Goal: Transaction & Acquisition: Download file/media

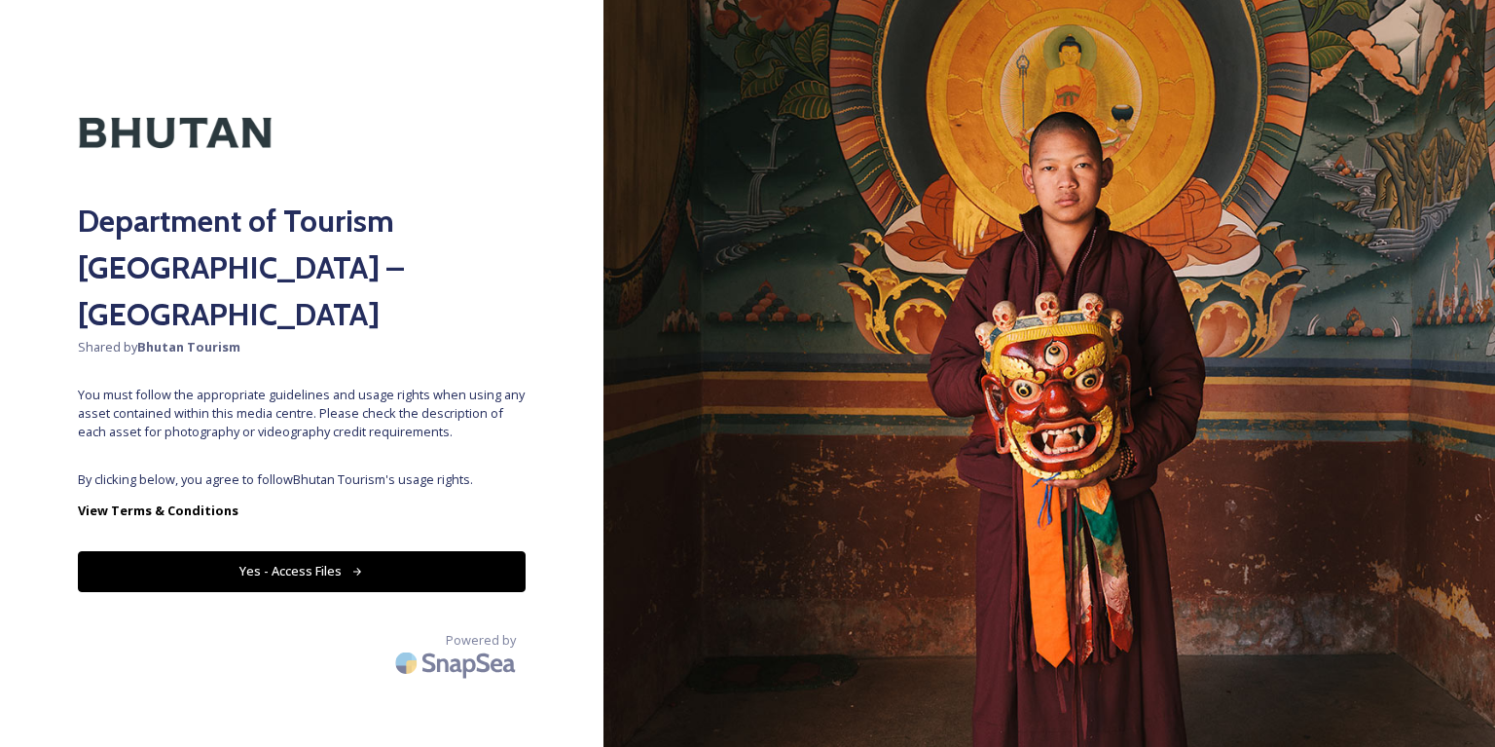
click at [319, 551] on button "Yes - Access Files" at bounding box center [302, 571] width 448 height 40
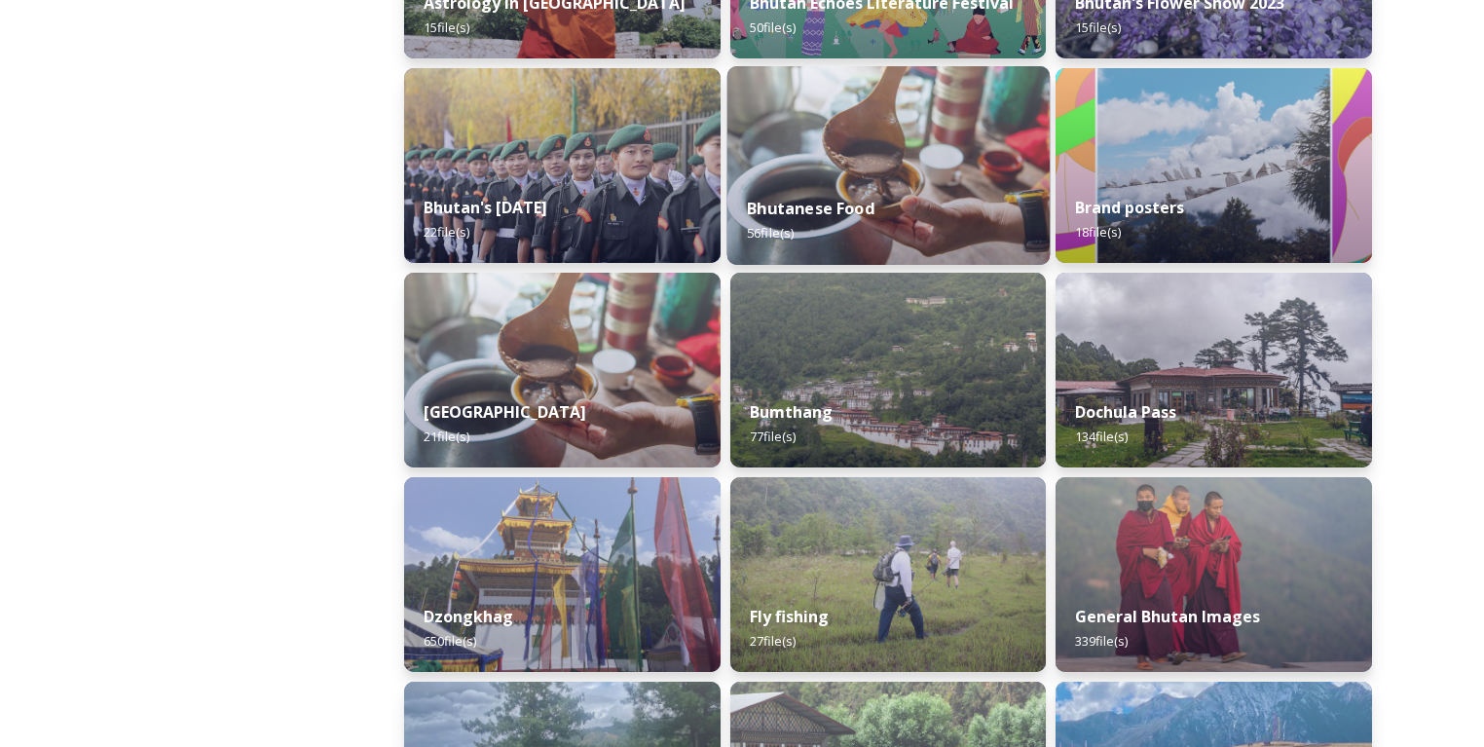
scroll to position [526, 0]
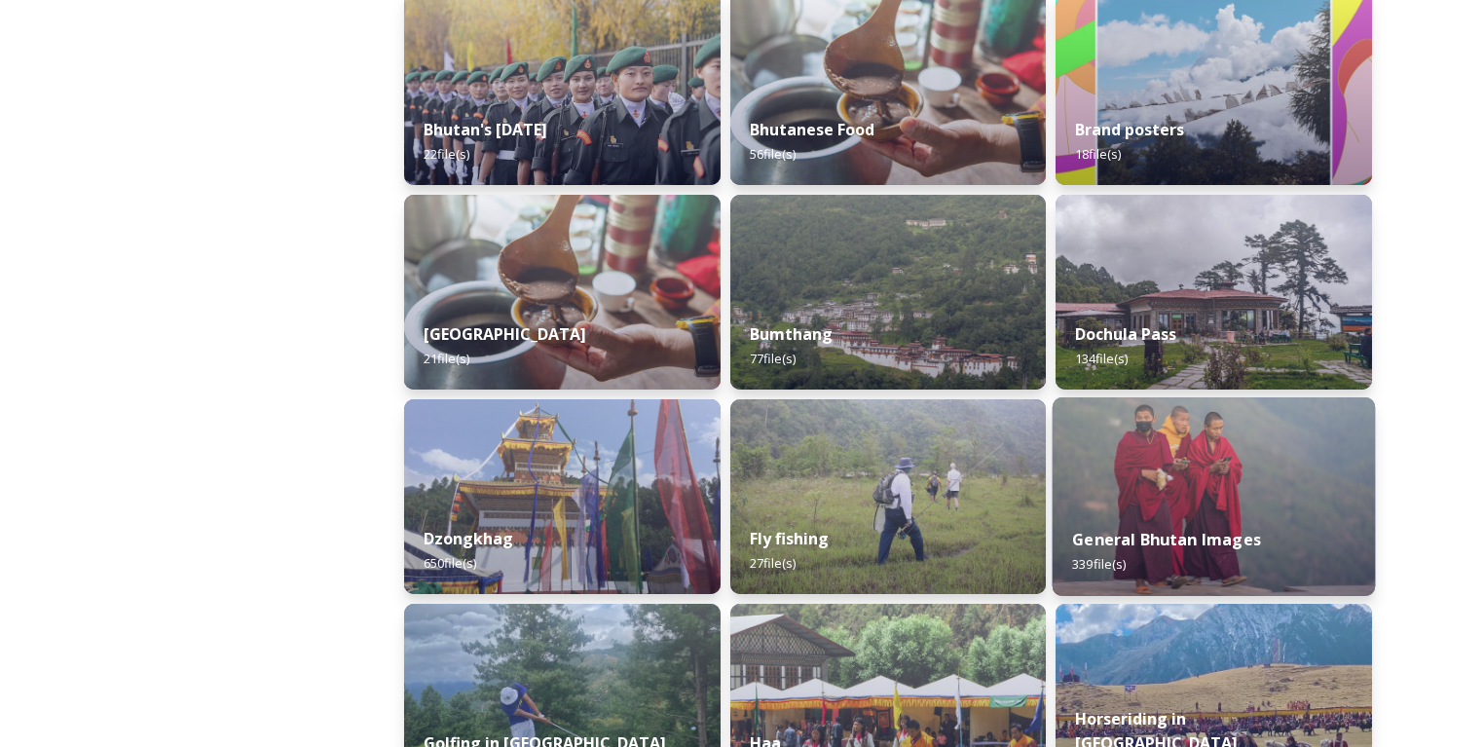
click at [1195, 466] on img at bounding box center [1213, 496] width 322 height 199
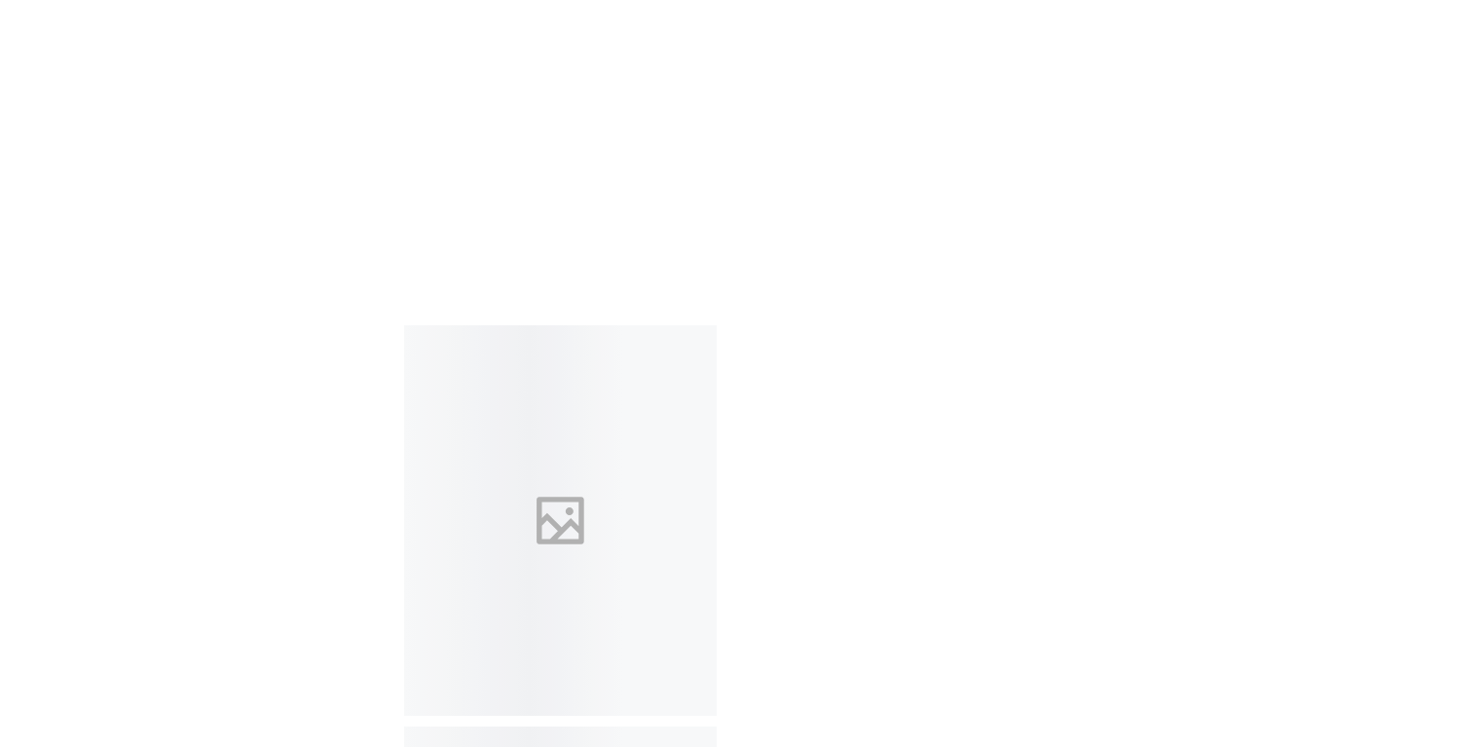
scroll to position [39411, 0]
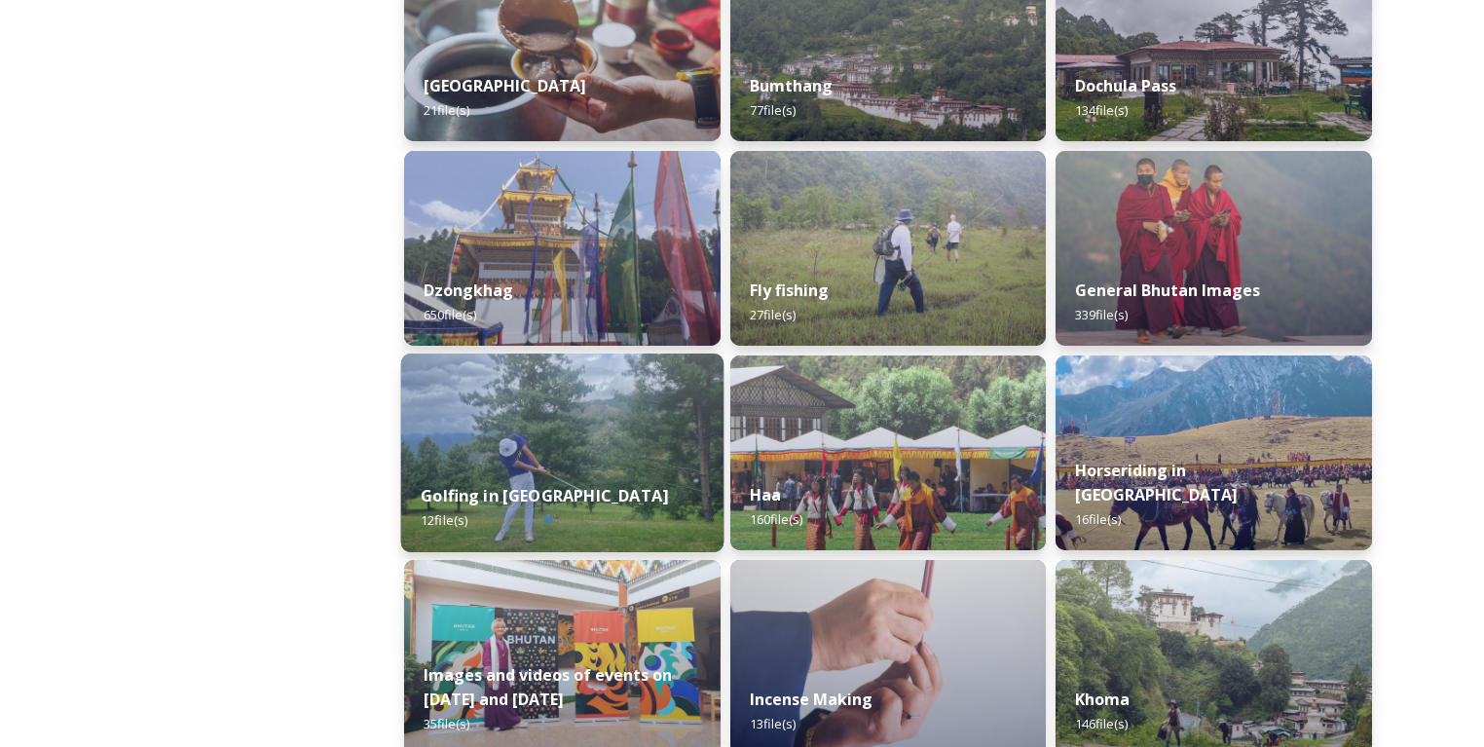
scroll to position [857, 0]
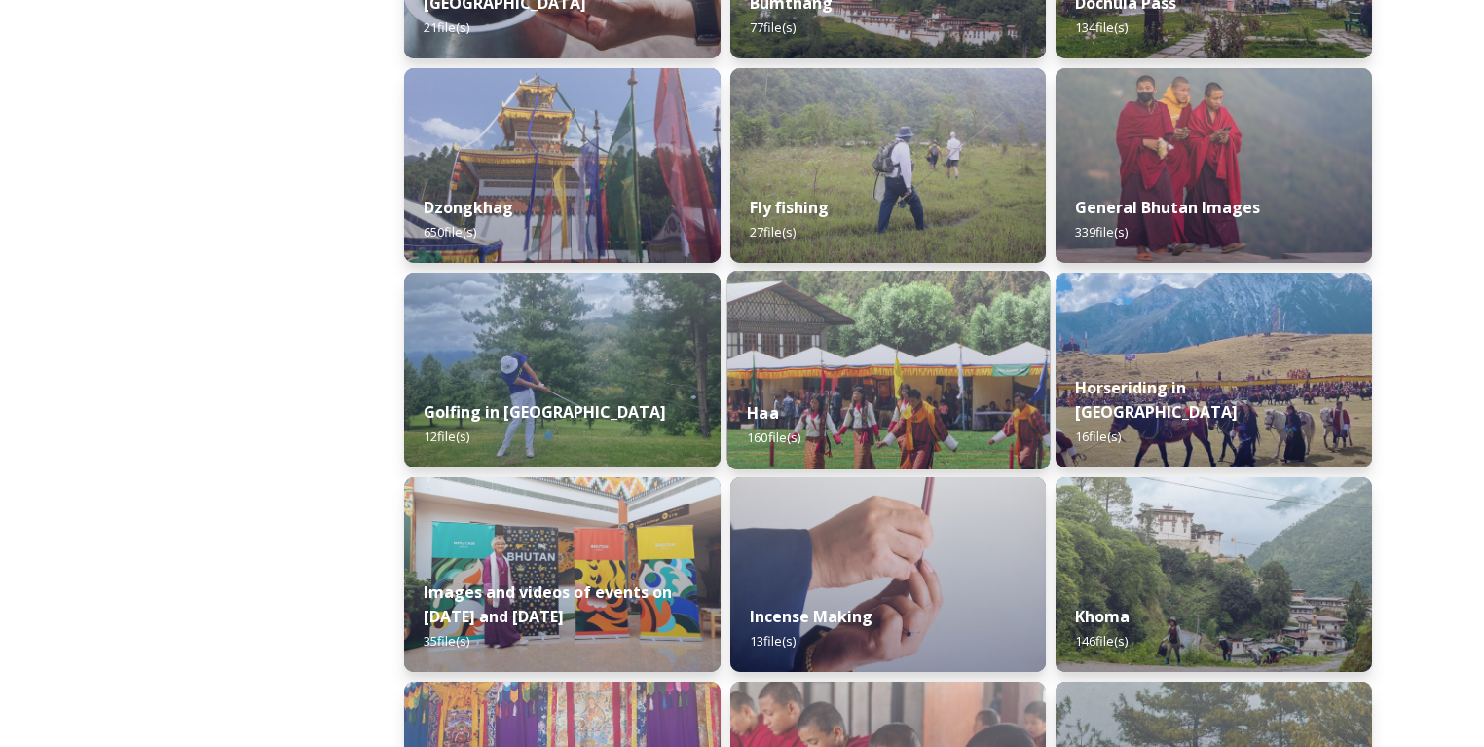
click at [917, 377] on img at bounding box center [887, 370] width 322 height 199
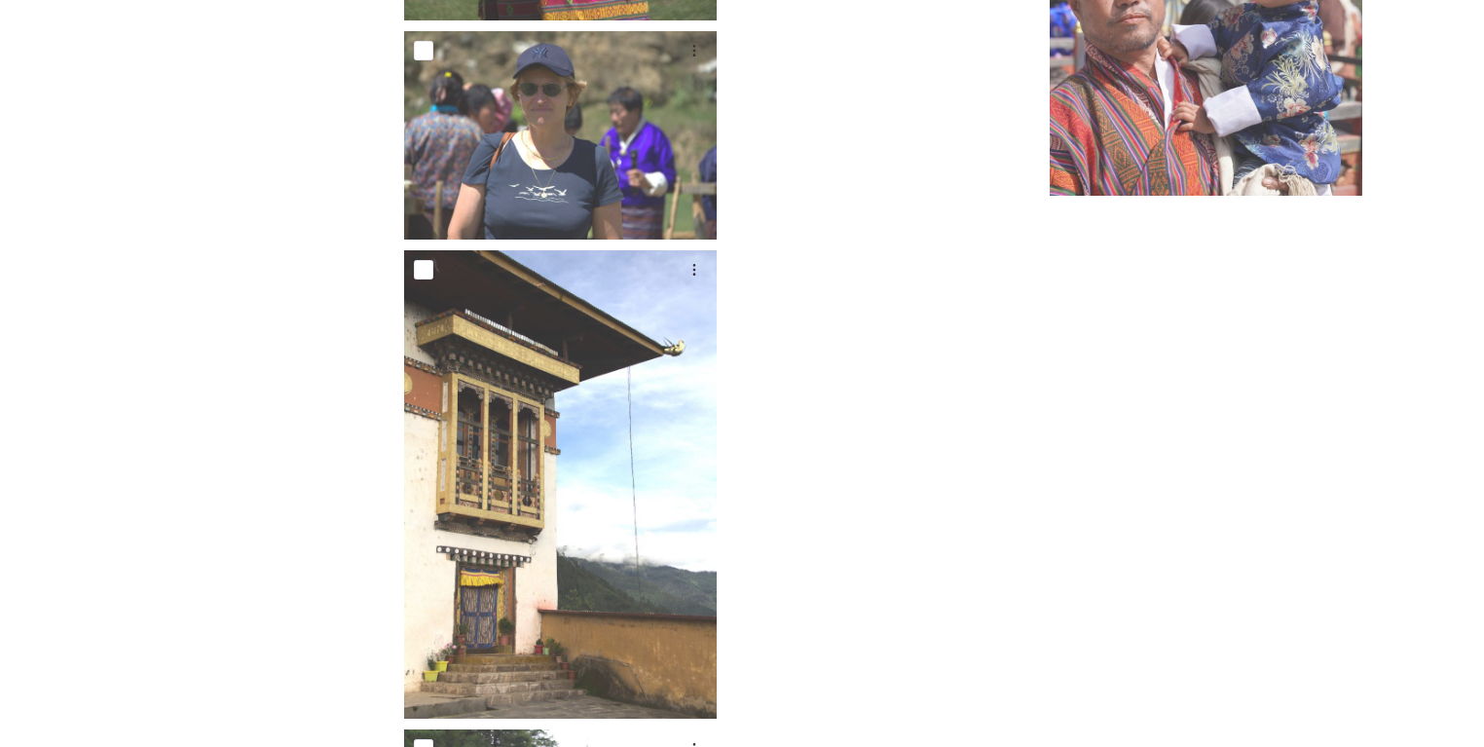
scroll to position [14955, 0]
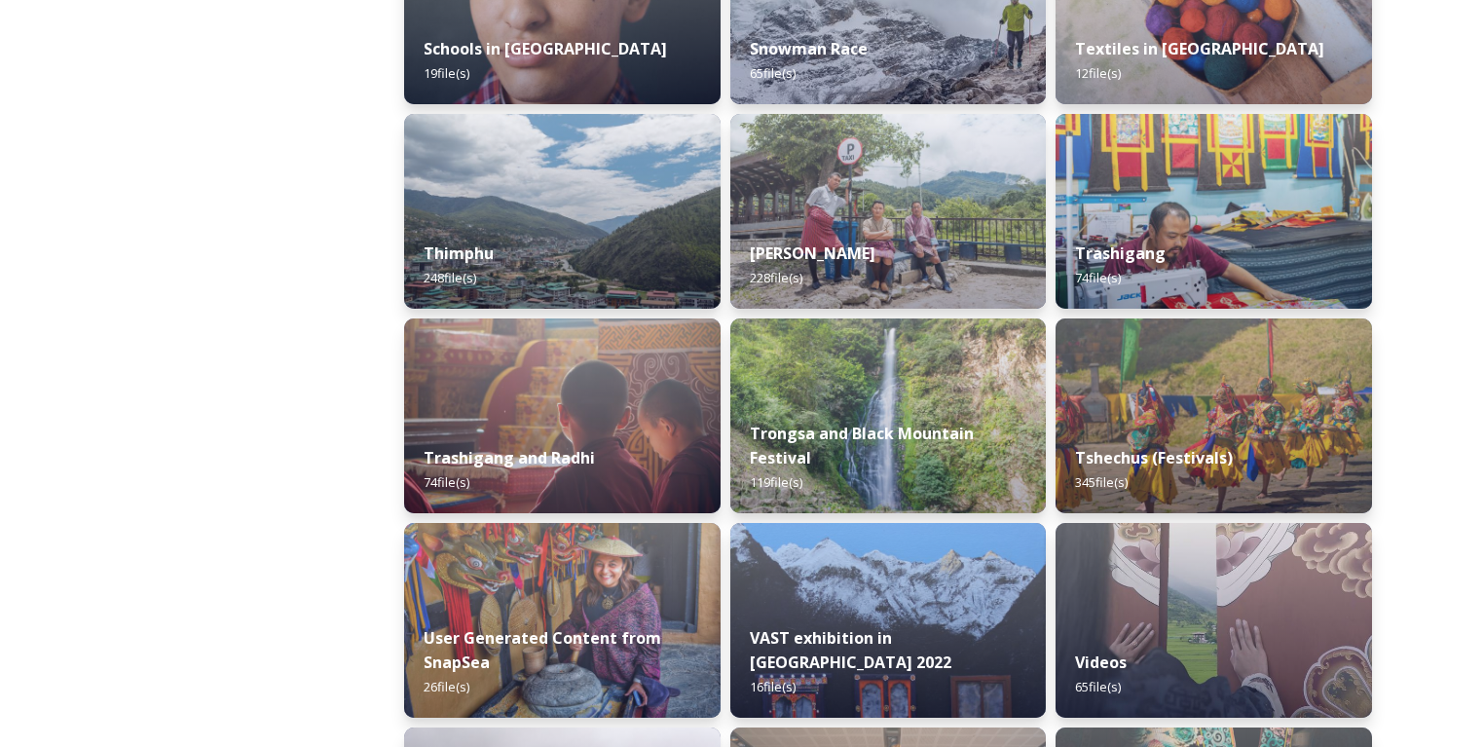
scroll to position [1853, 0]
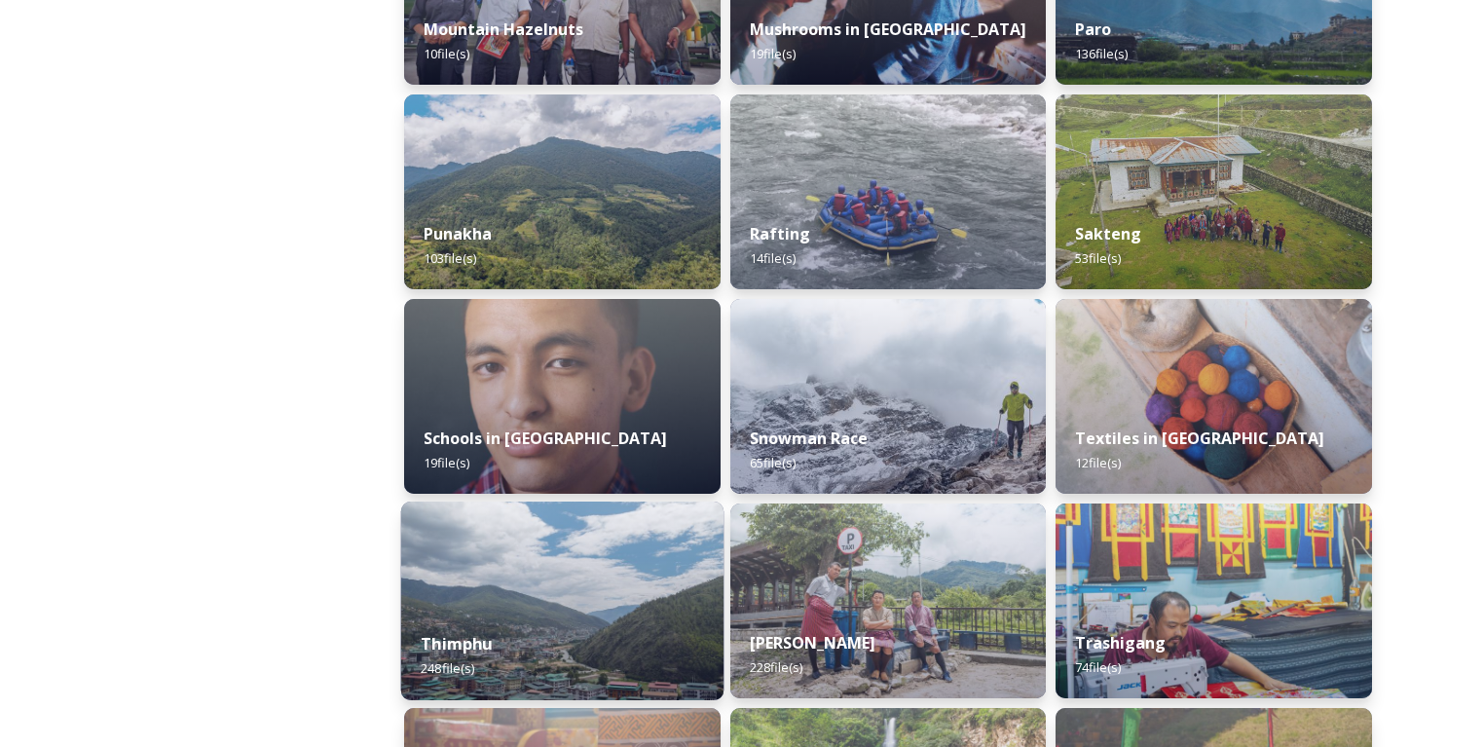
click at [574, 572] on img at bounding box center [562, 600] width 322 height 199
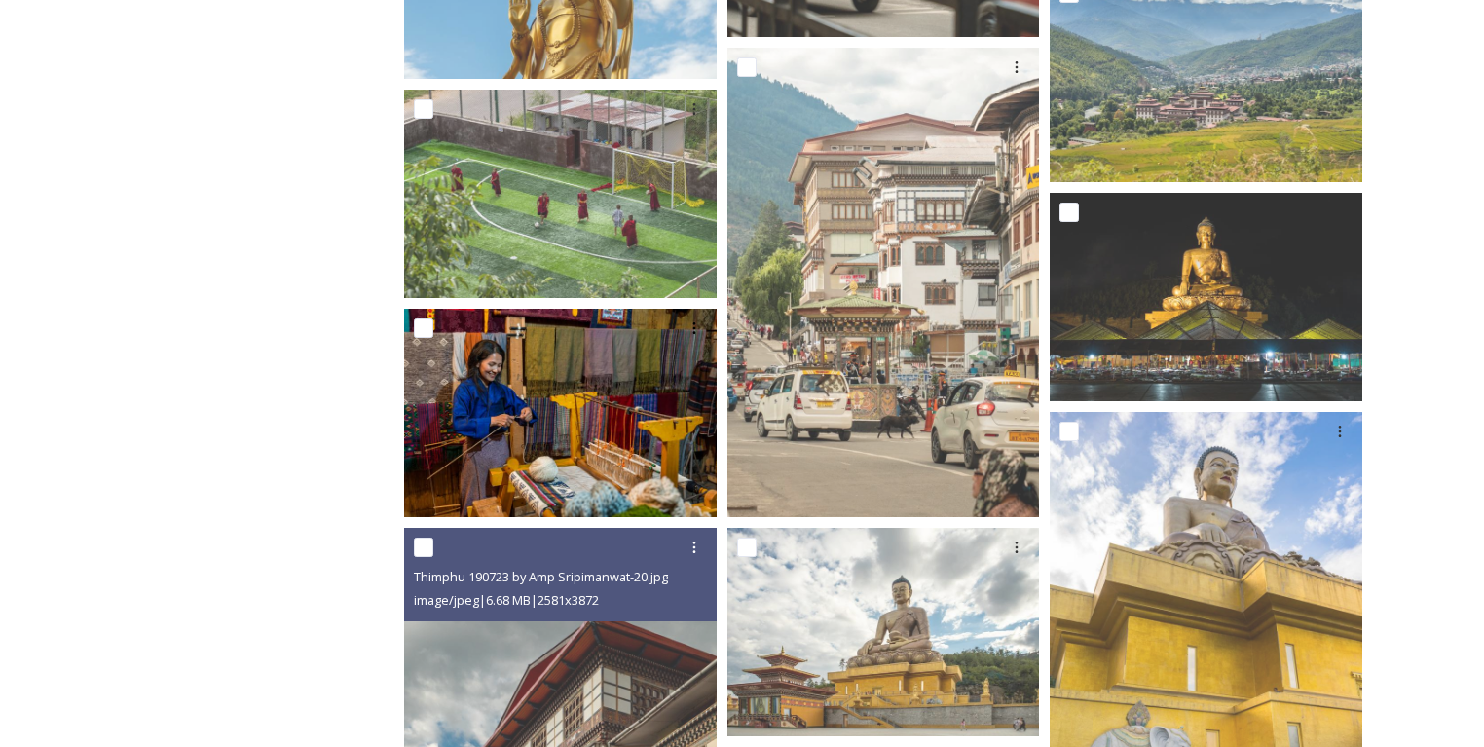
scroll to position [3392, 0]
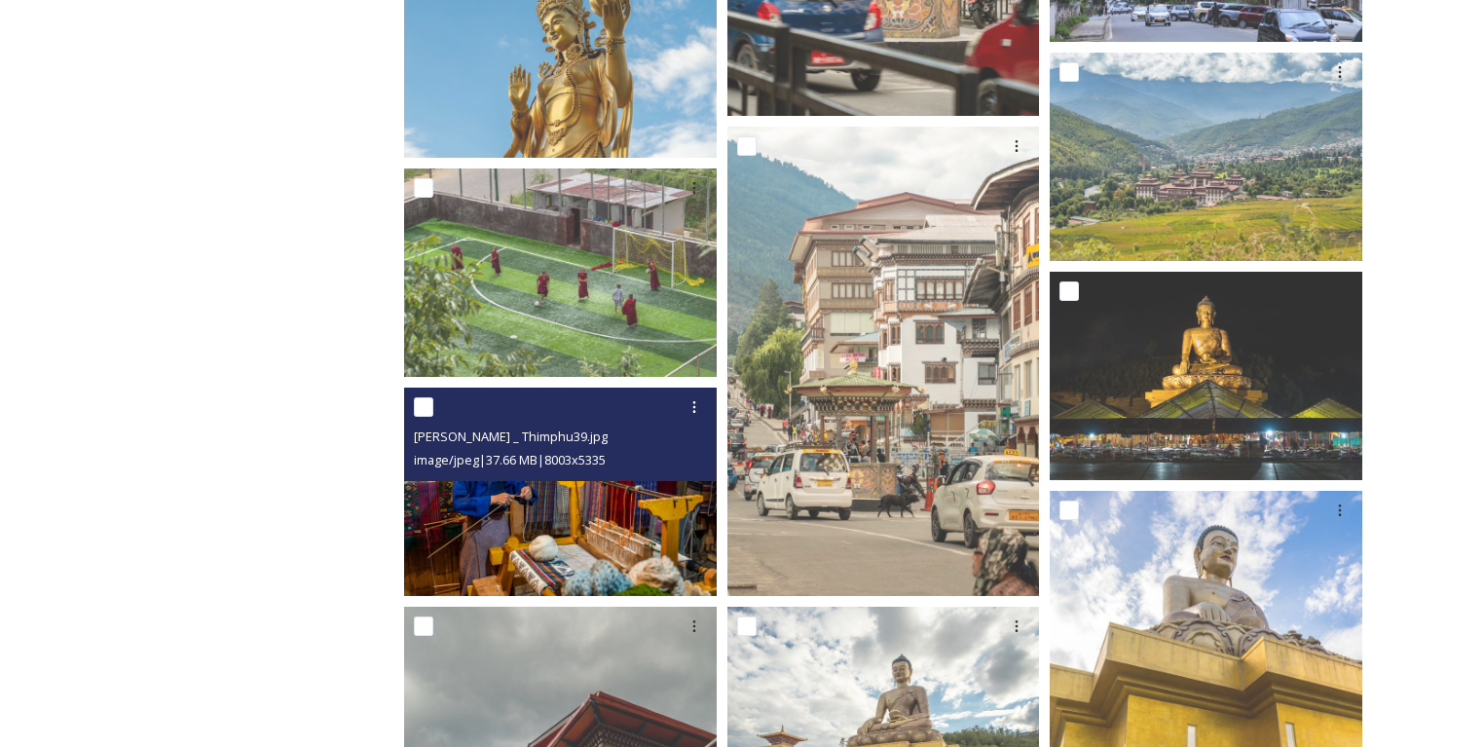
drag, startPoint x: 572, startPoint y: 462, endPoint x: 573, endPoint y: 537, distance: 75.0
click at [688, 411] on icon at bounding box center [694, 407] width 16 height 16
click at [673, 443] on span "View File" at bounding box center [667, 449] width 51 height 18
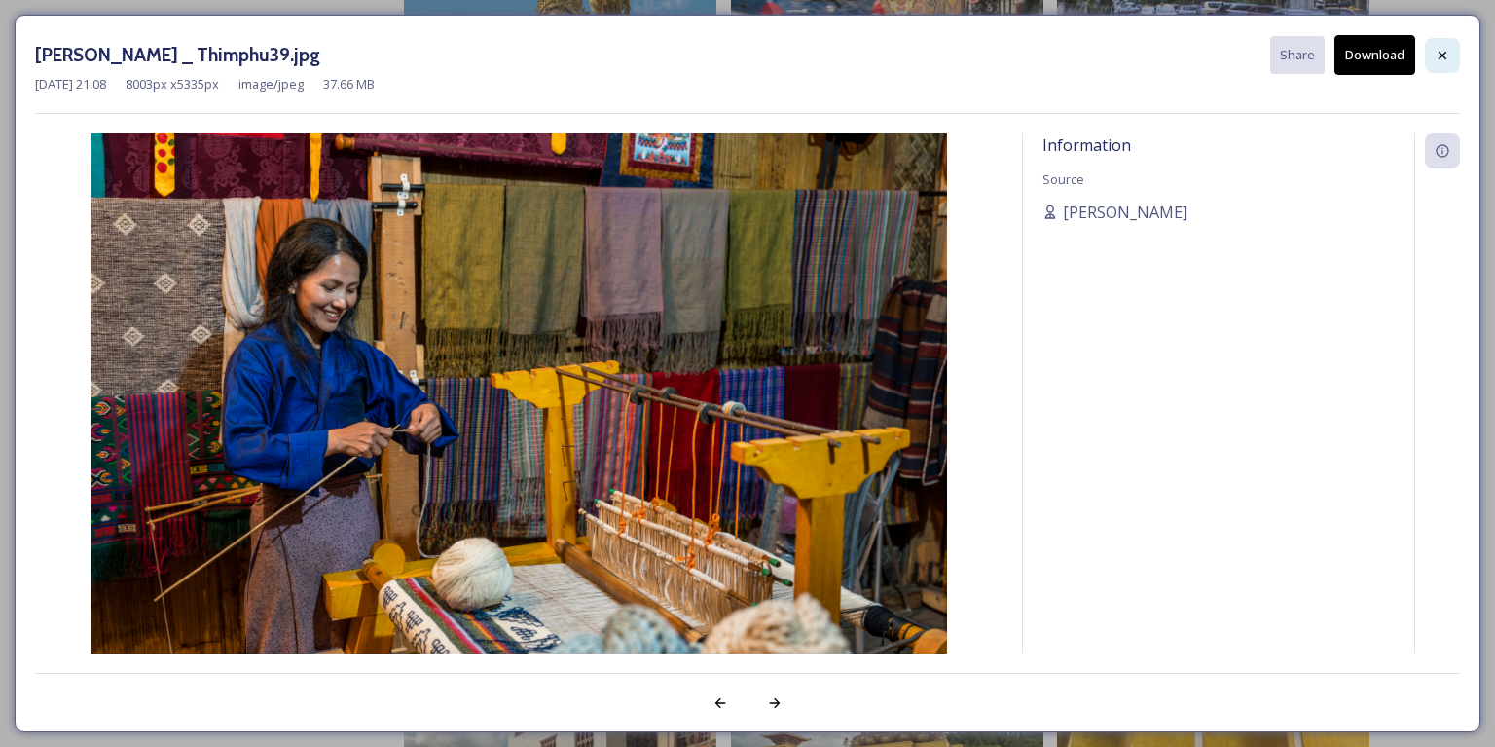
click at [1444, 48] on icon at bounding box center [1443, 56] width 16 height 16
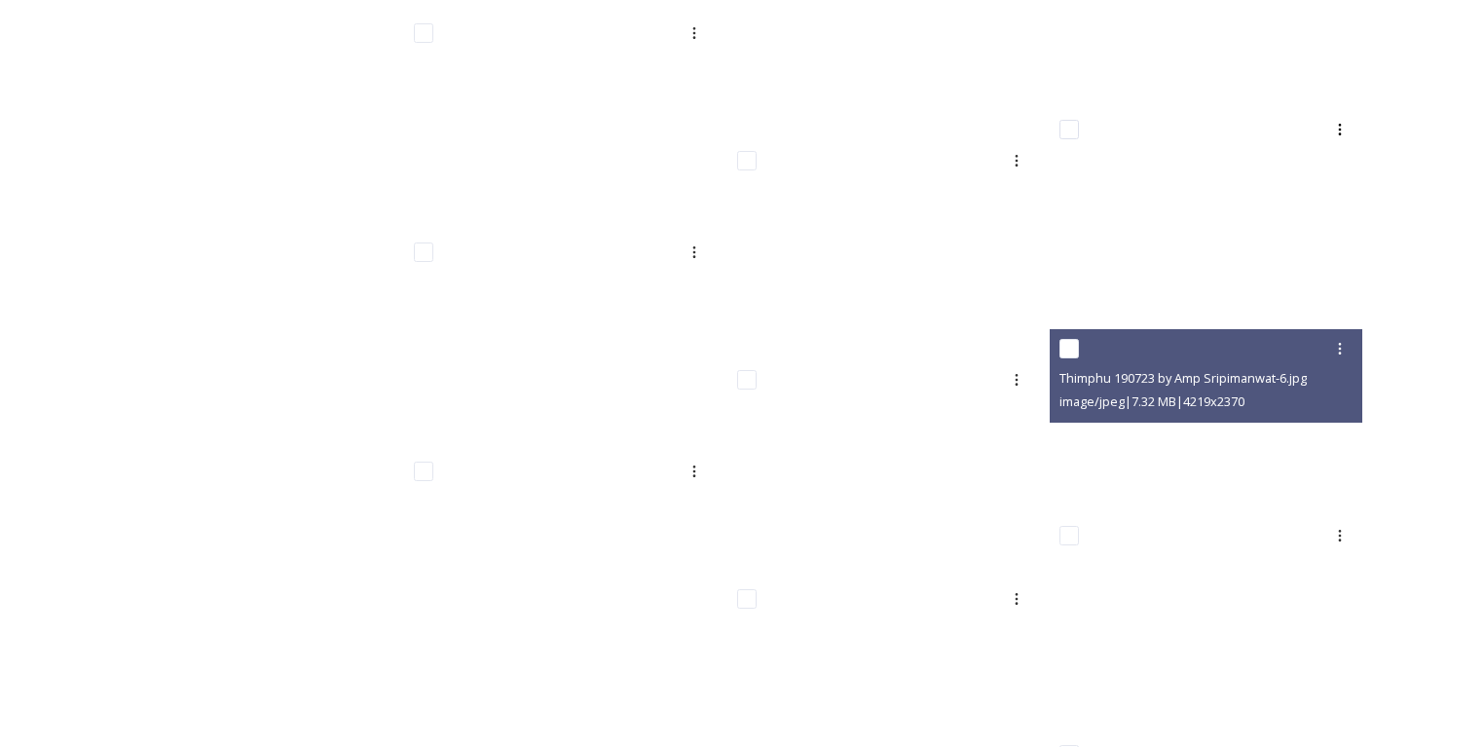
scroll to position [16172, 0]
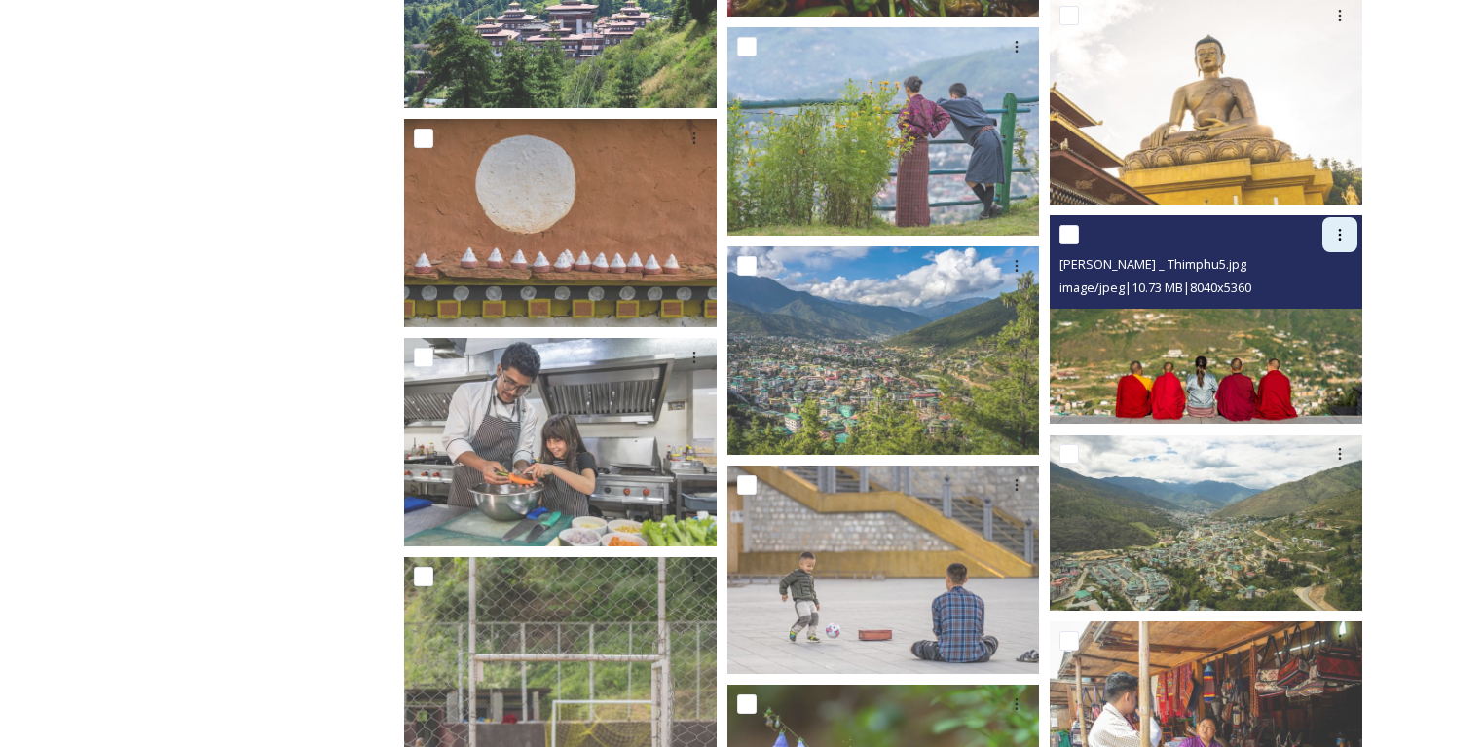
click at [1340, 234] on icon at bounding box center [1340, 235] width 16 height 16
click at [1329, 281] on span "View File" at bounding box center [1312, 277] width 51 height 18
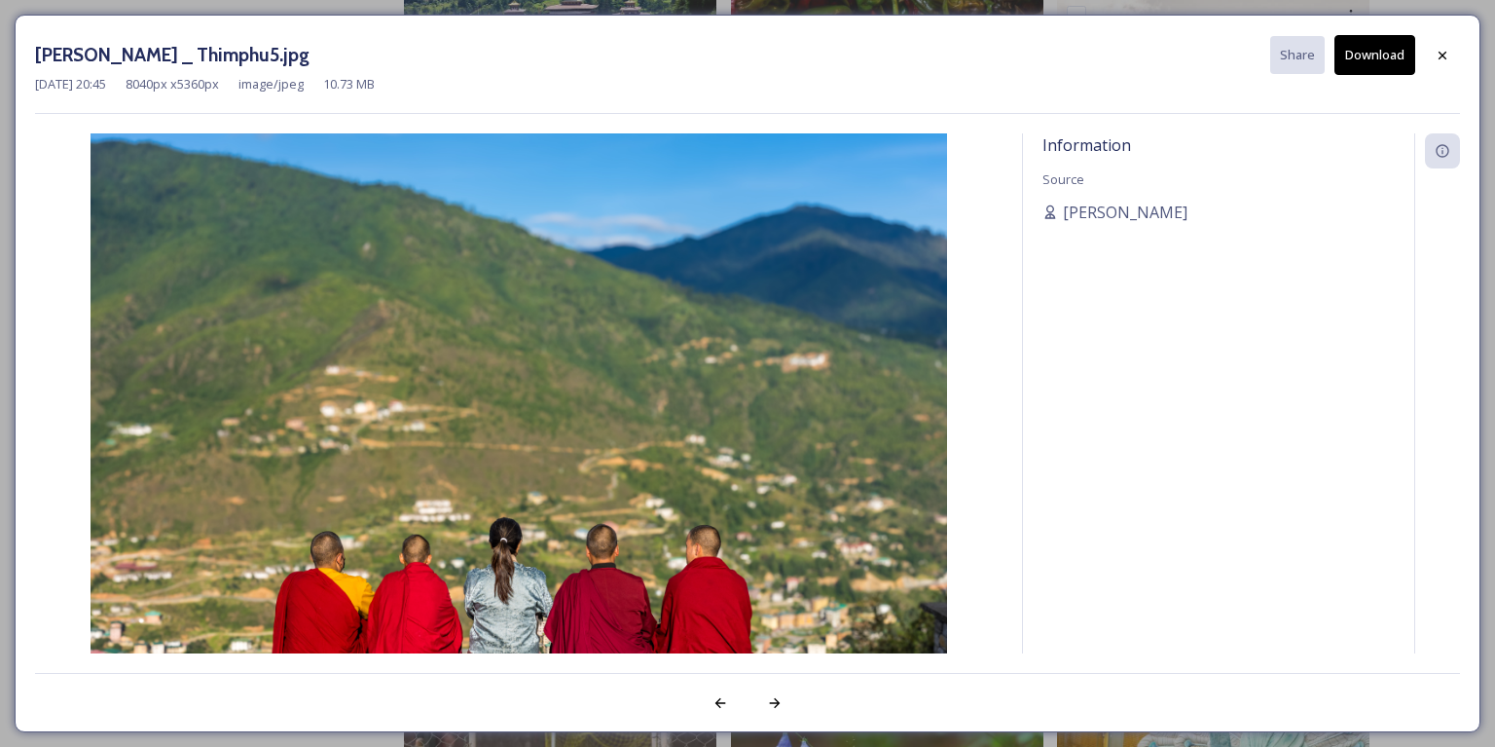
drag, startPoint x: 1446, startPoint y: 55, endPoint x: 1461, endPoint y: 84, distance: 33.1
click at [1449, 59] on icon at bounding box center [1443, 56] width 16 height 16
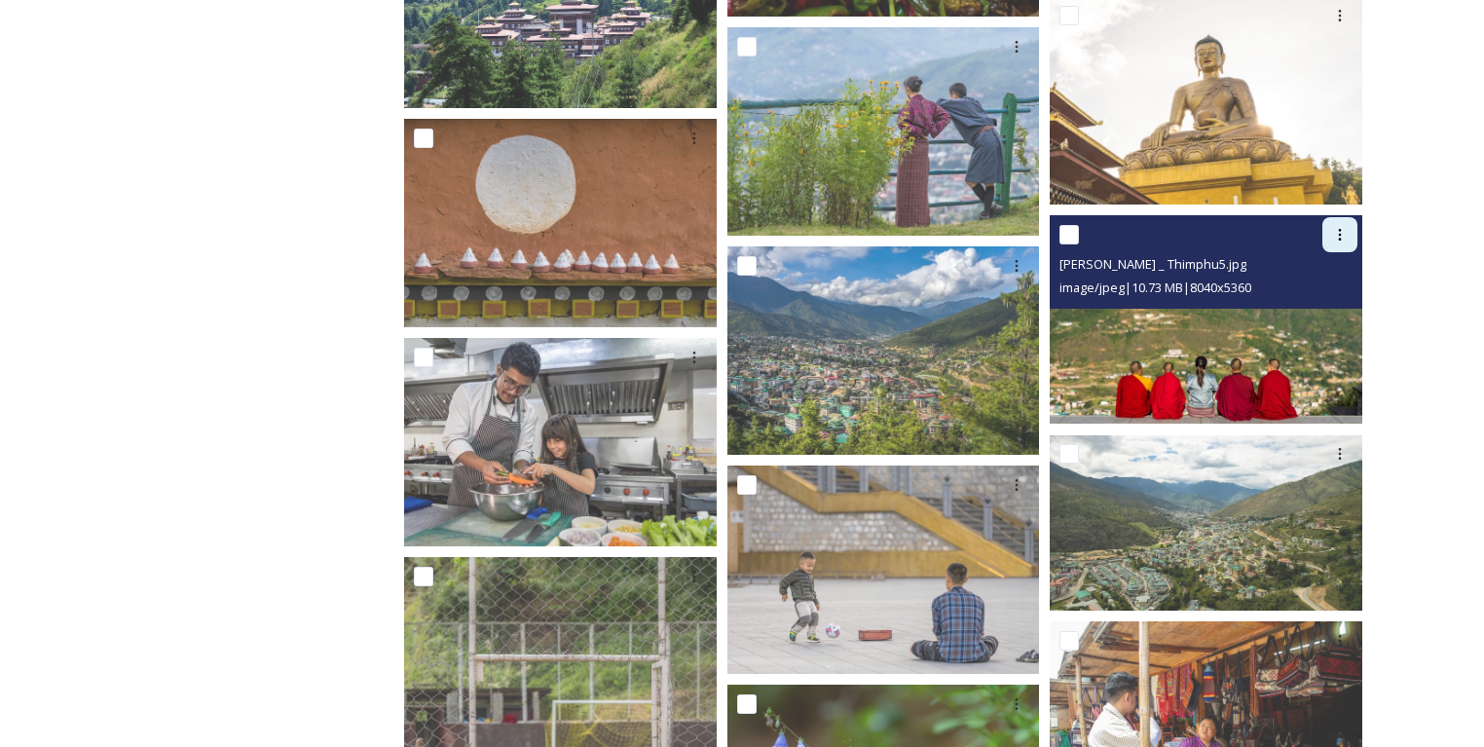
click at [1344, 240] on icon at bounding box center [1340, 235] width 16 height 16
click at [1315, 272] on span "View File" at bounding box center [1312, 277] width 51 height 18
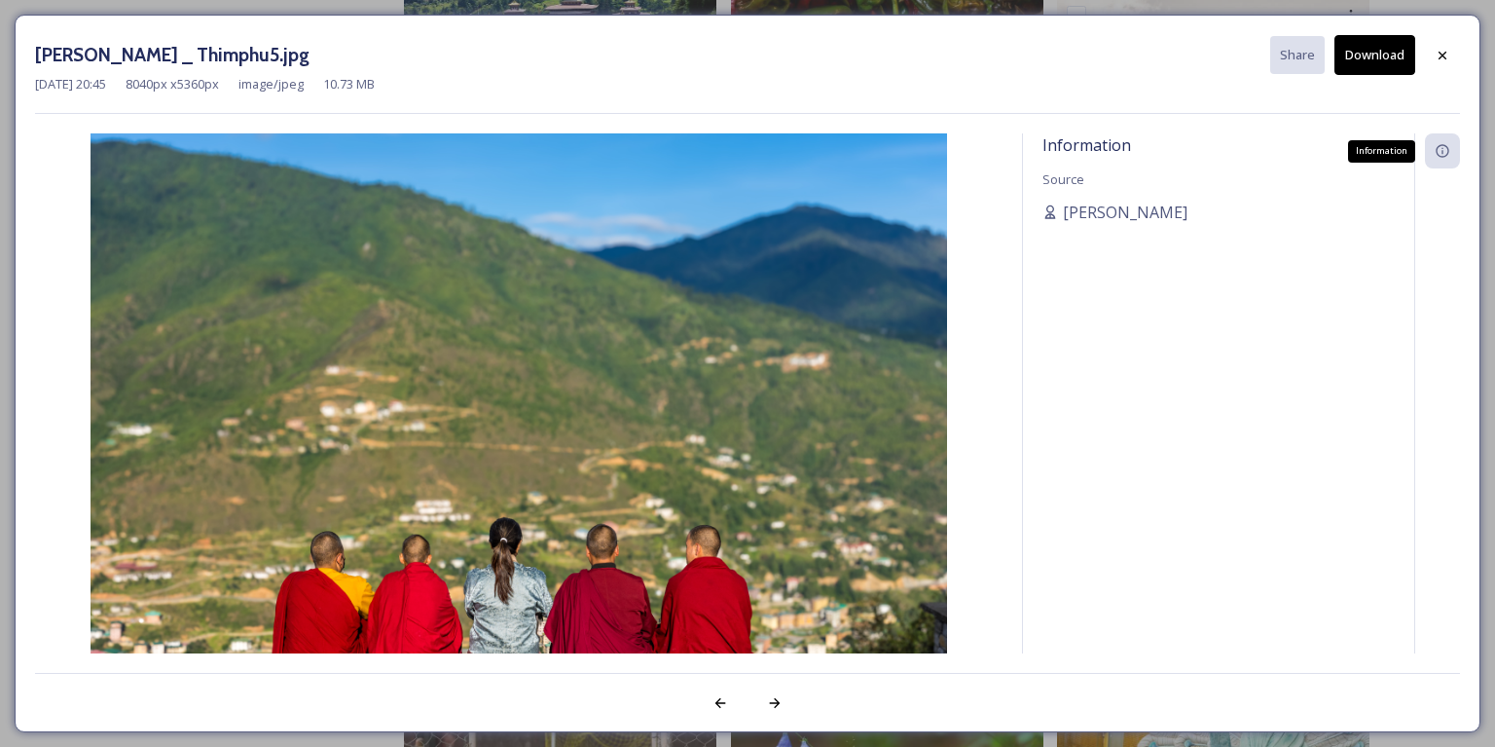
click at [1450, 145] on icon at bounding box center [1443, 151] width 16 height 16
click at [1446, 46] on div at bounding box center [1442, 55] width 35 height 35
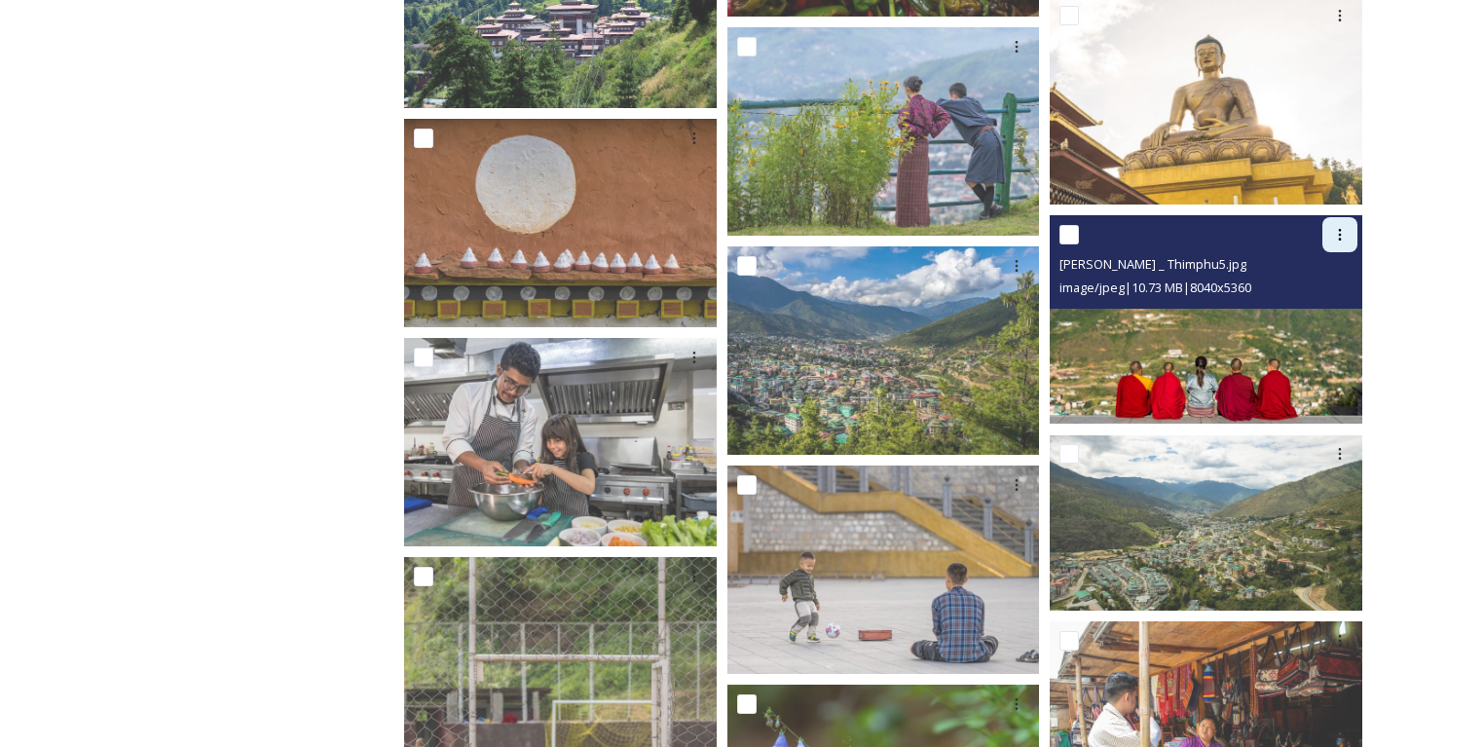
click at [1336, 237] on icon at bounding box center [1340, 235] width 16 height 16
click at [1313, 309] on span "Download" at bounding box center [1316, 316] width 59 height 18
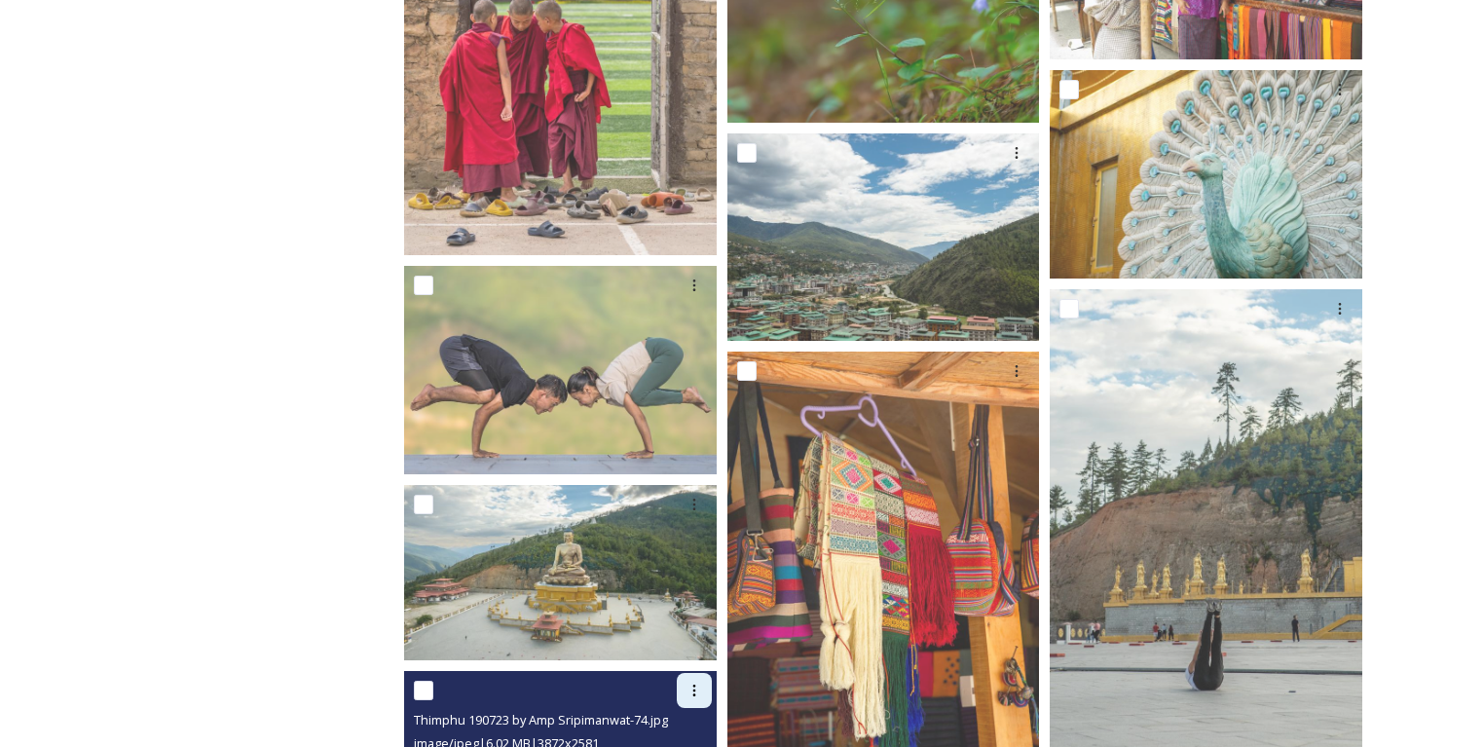
scroll to position [17185, 0]
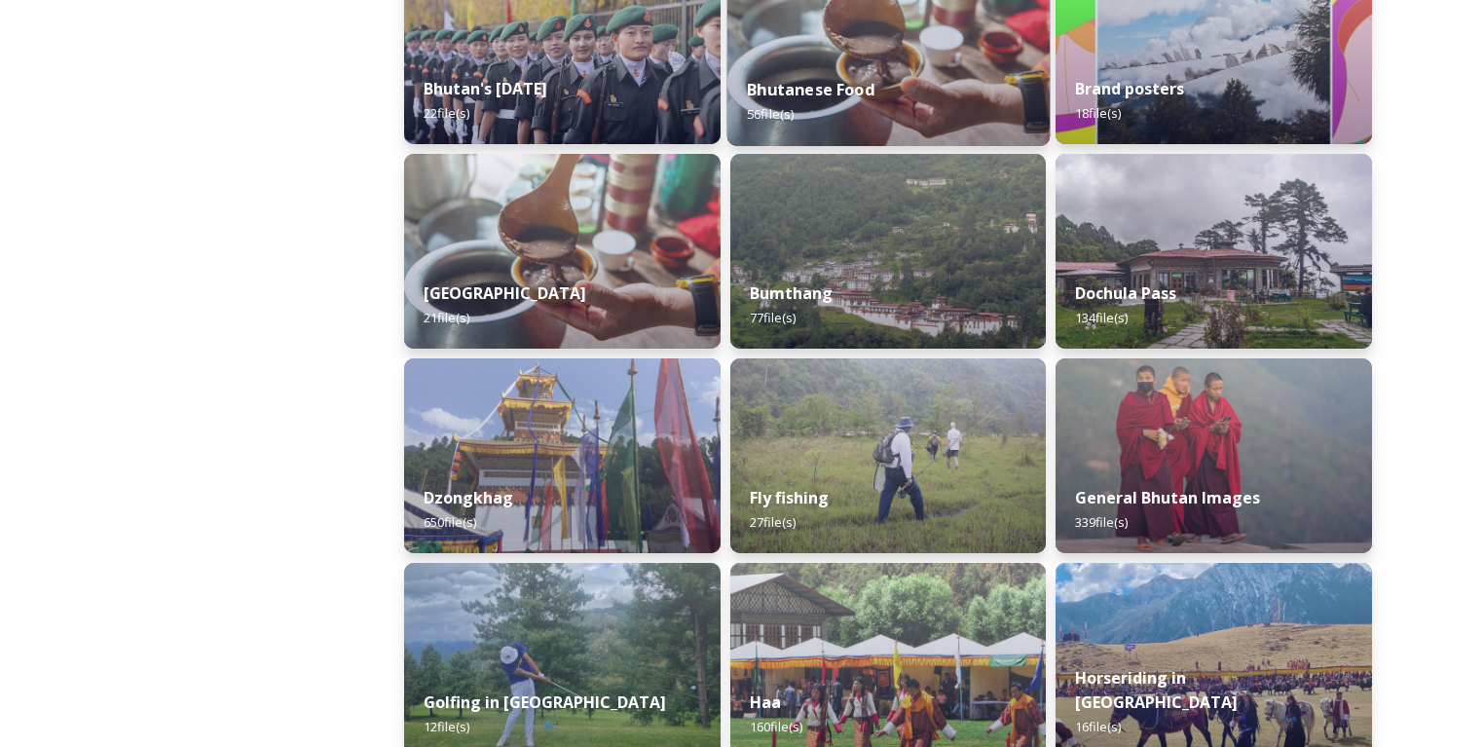
scroll to position [623, 0]
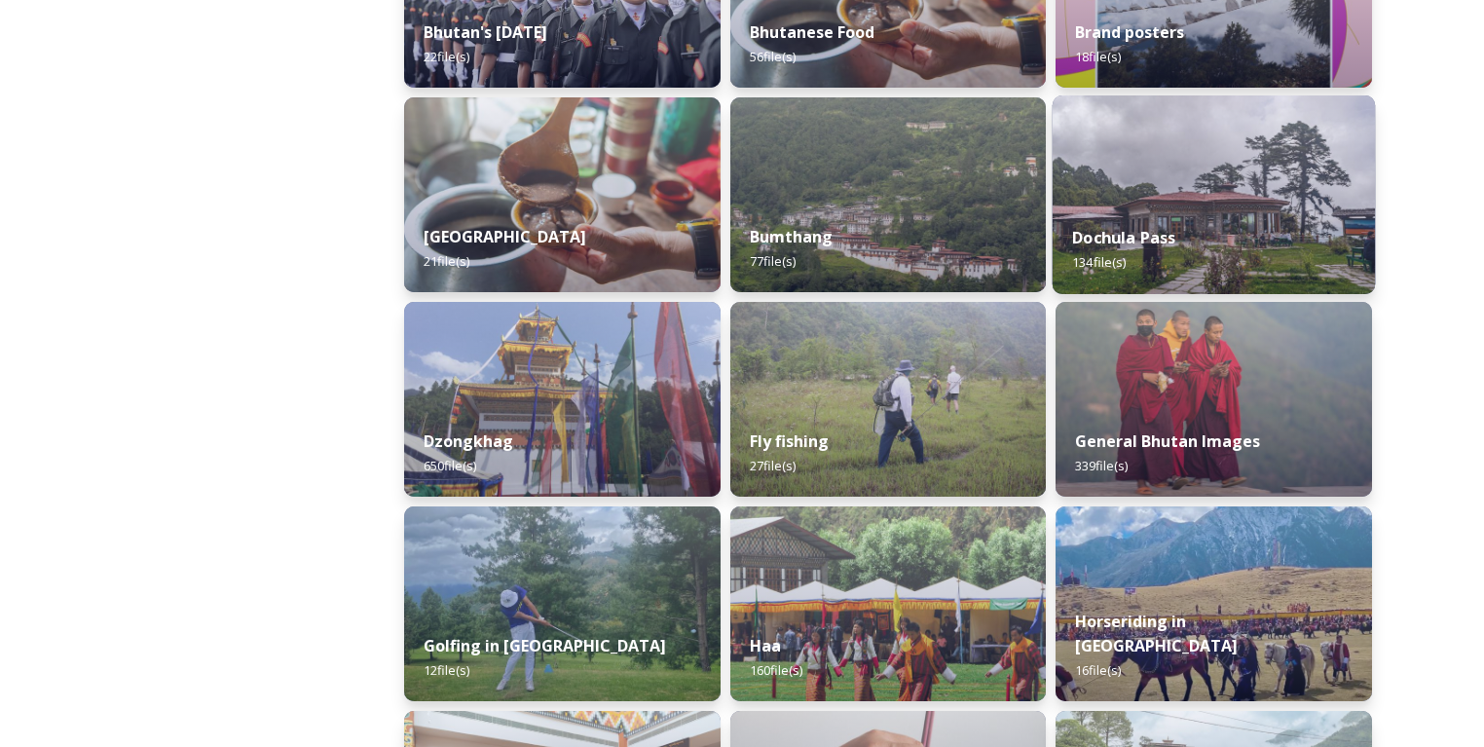
click at [1216, 206] on div "Dochula Pass 134 file(s)" at bounding box center [1213, 249] width 322 height 89
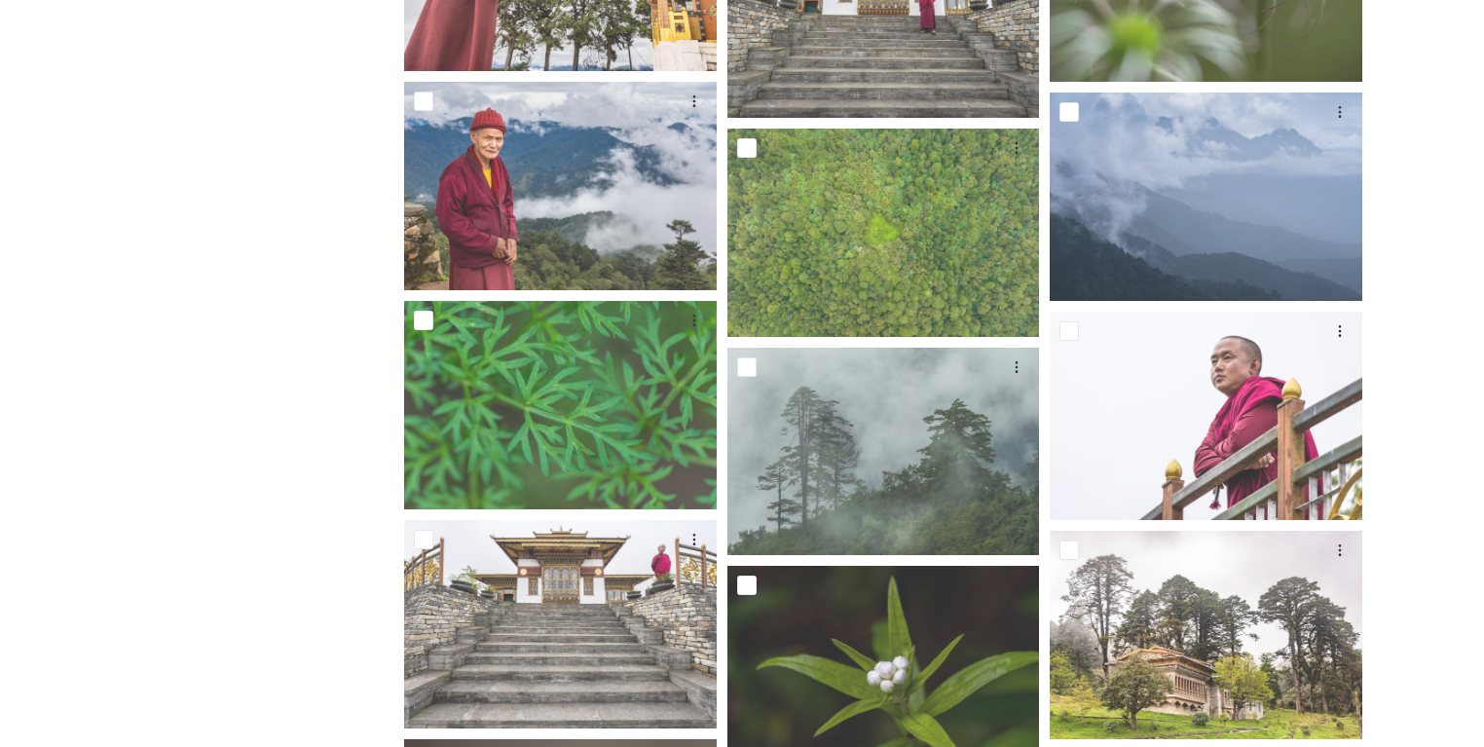
scroll to position [10140, 0]
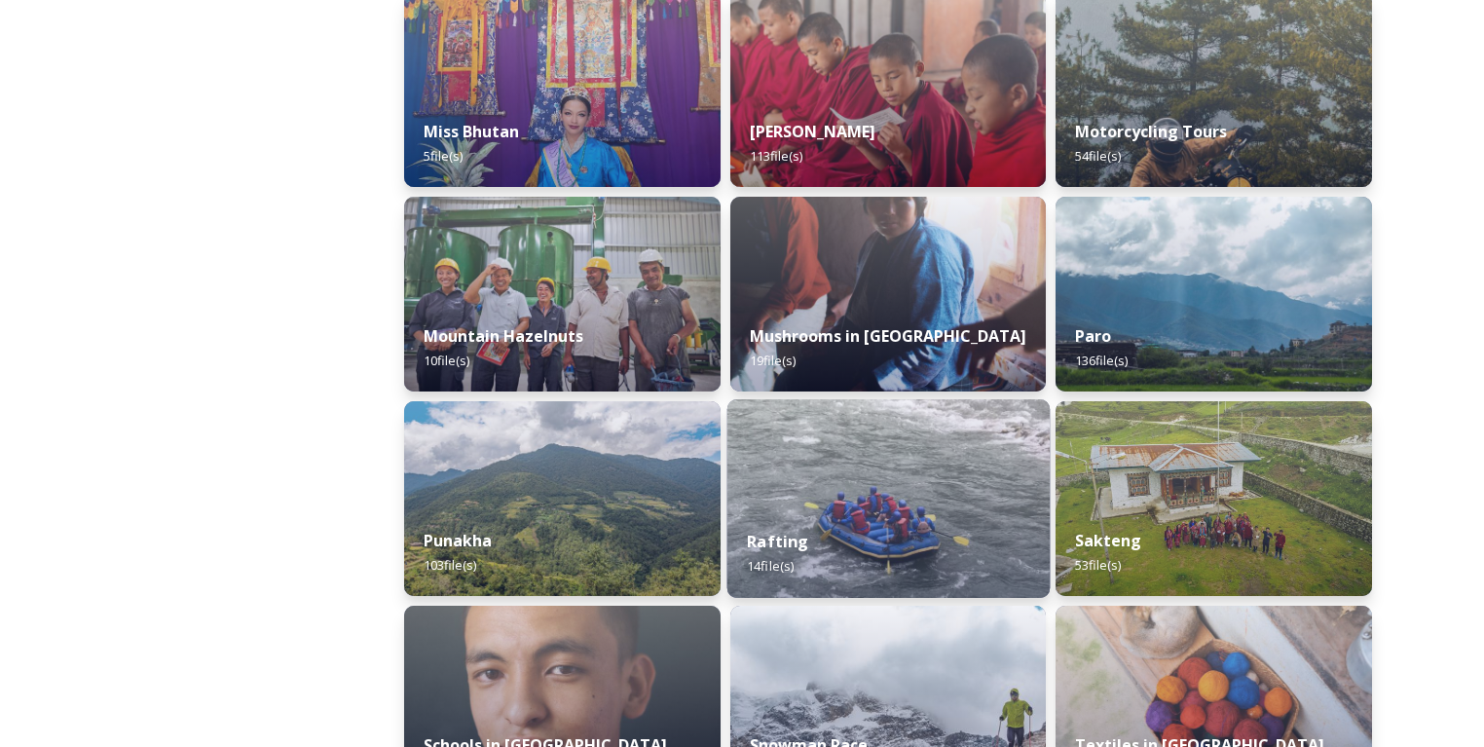
scroll to position [1636, 0]
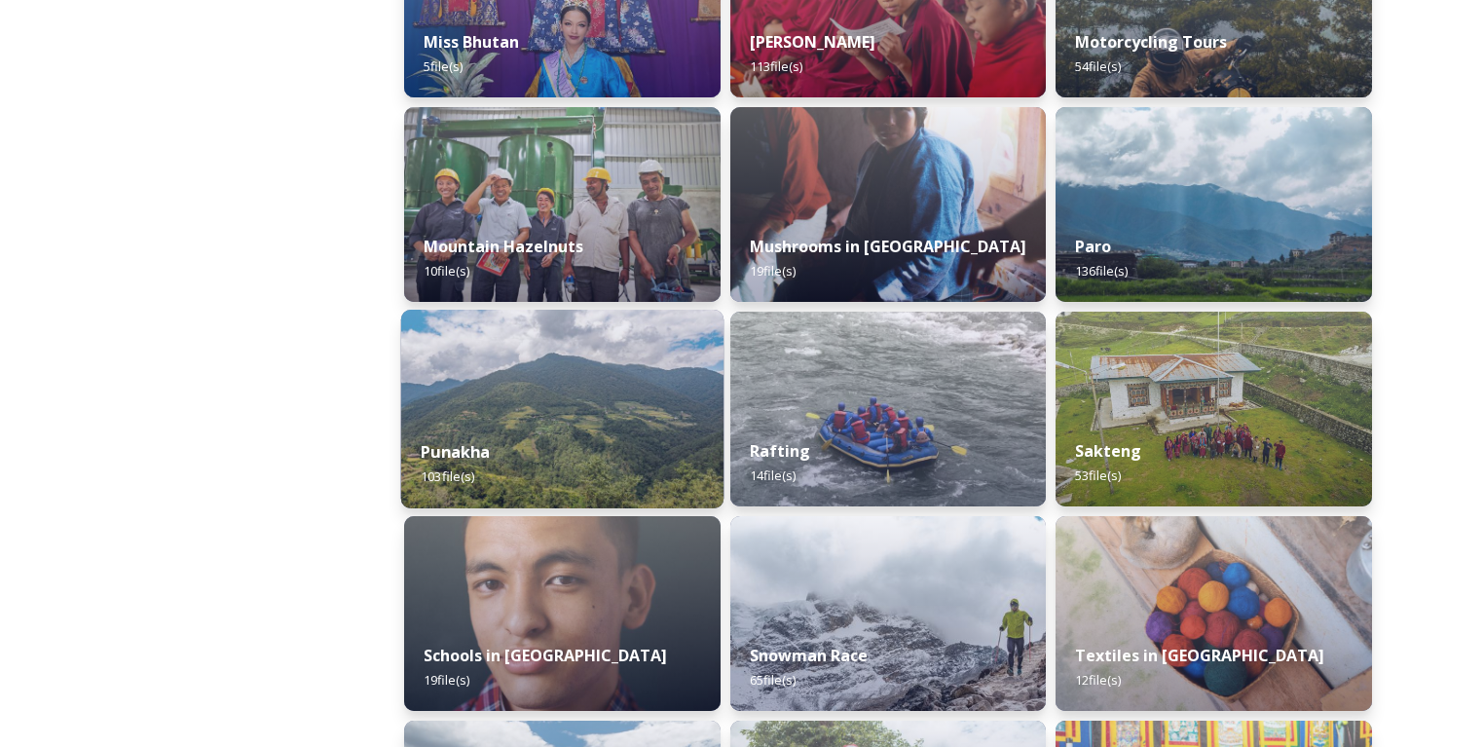
click at [654, 402] on img at bounding box center [562, 409] width 322 height 199
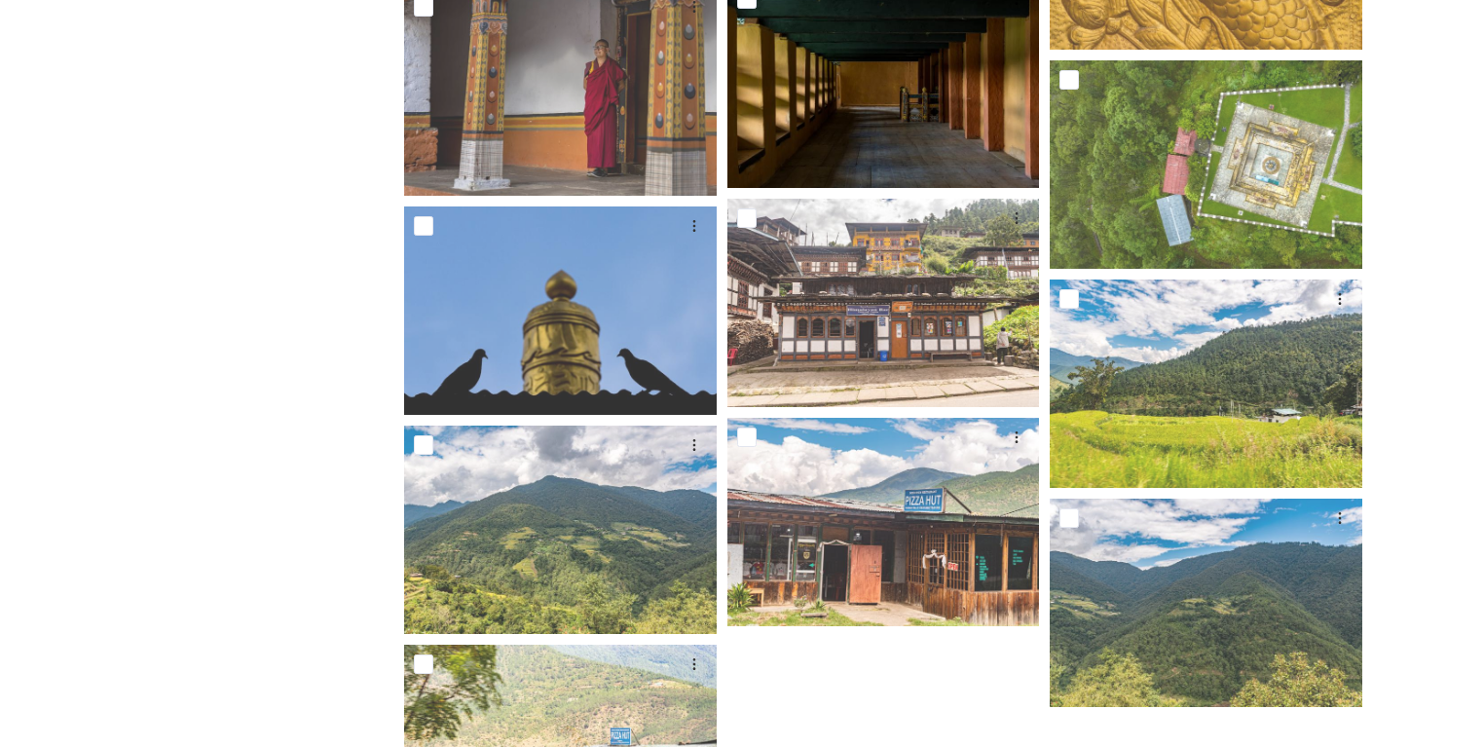
scroll to position [8494, 0]
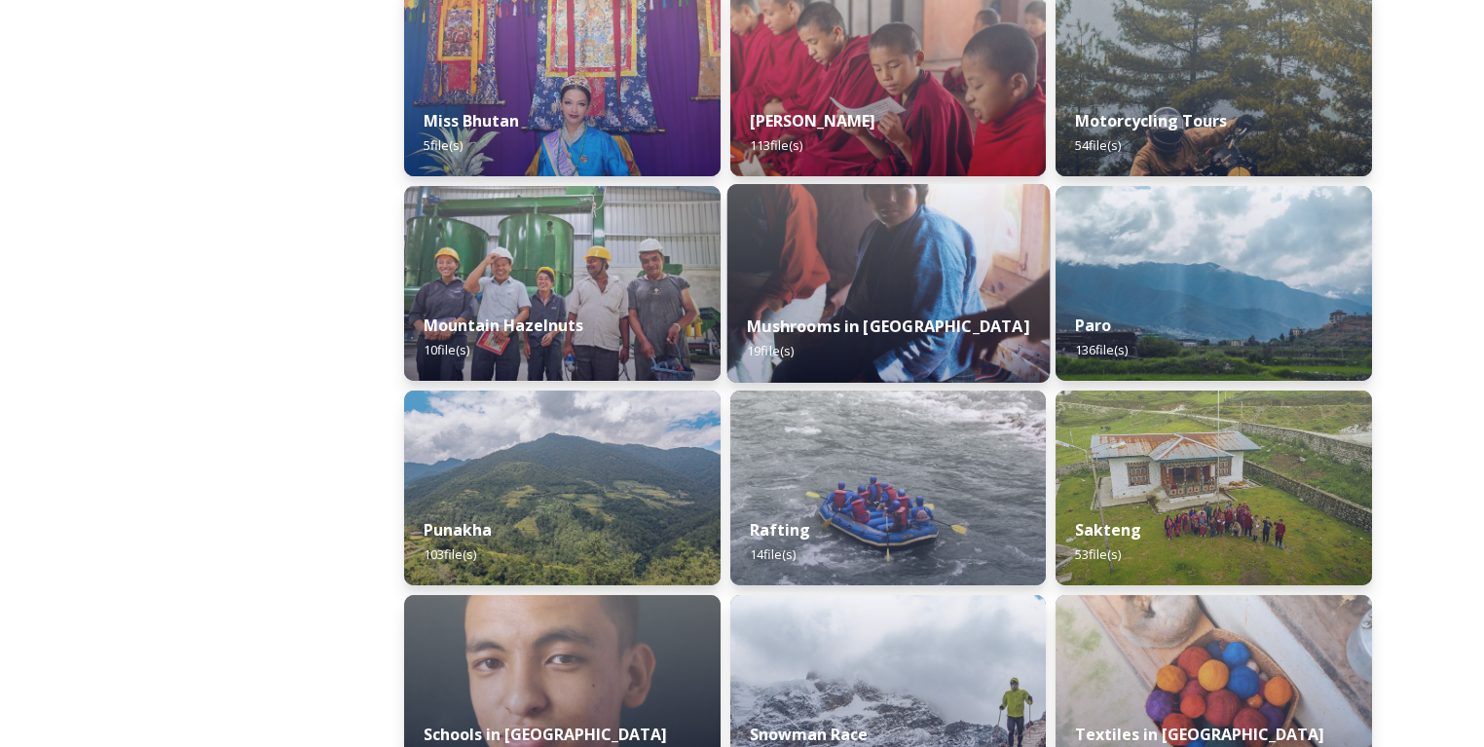
scroll to position [1558, 0]
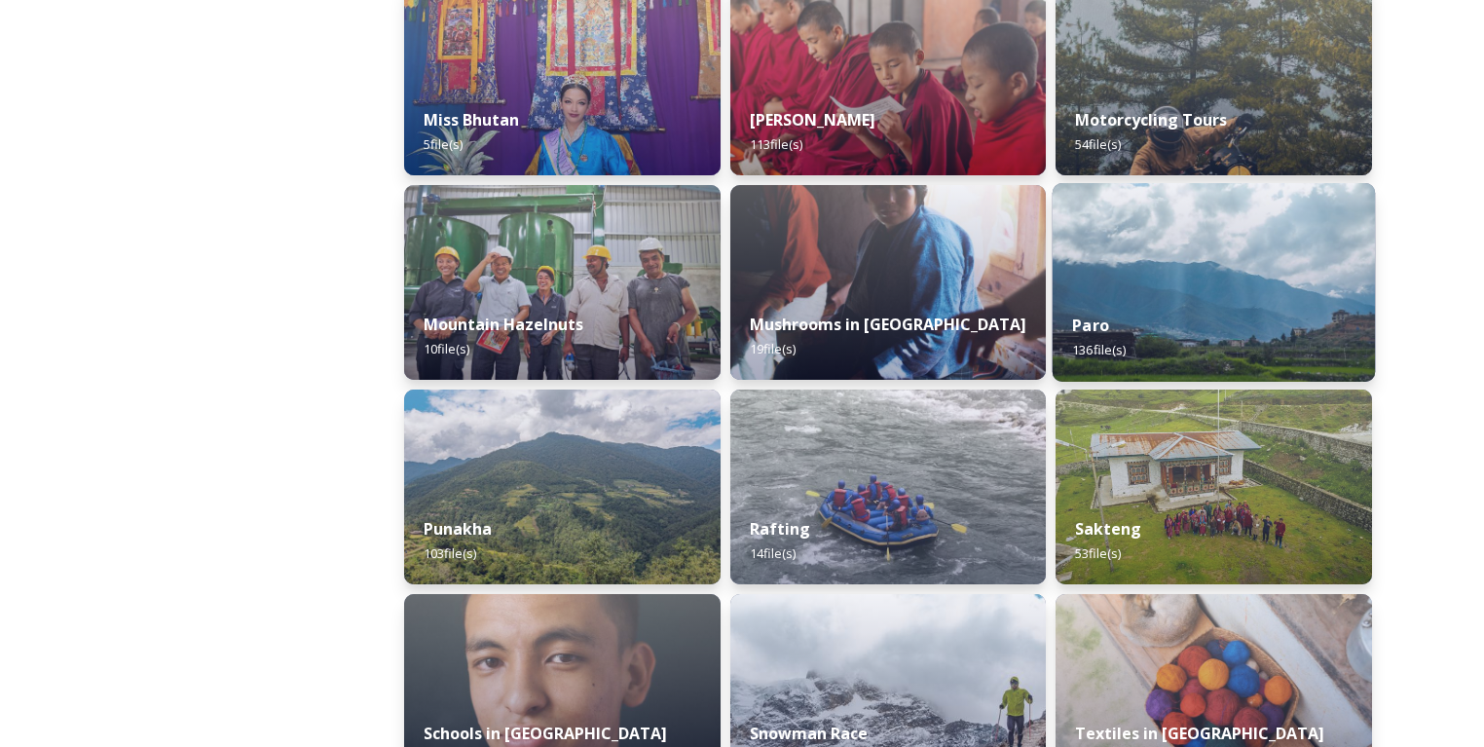
click at [1159, 292] on img at bounding box center [1213, 282] width 322 height 199
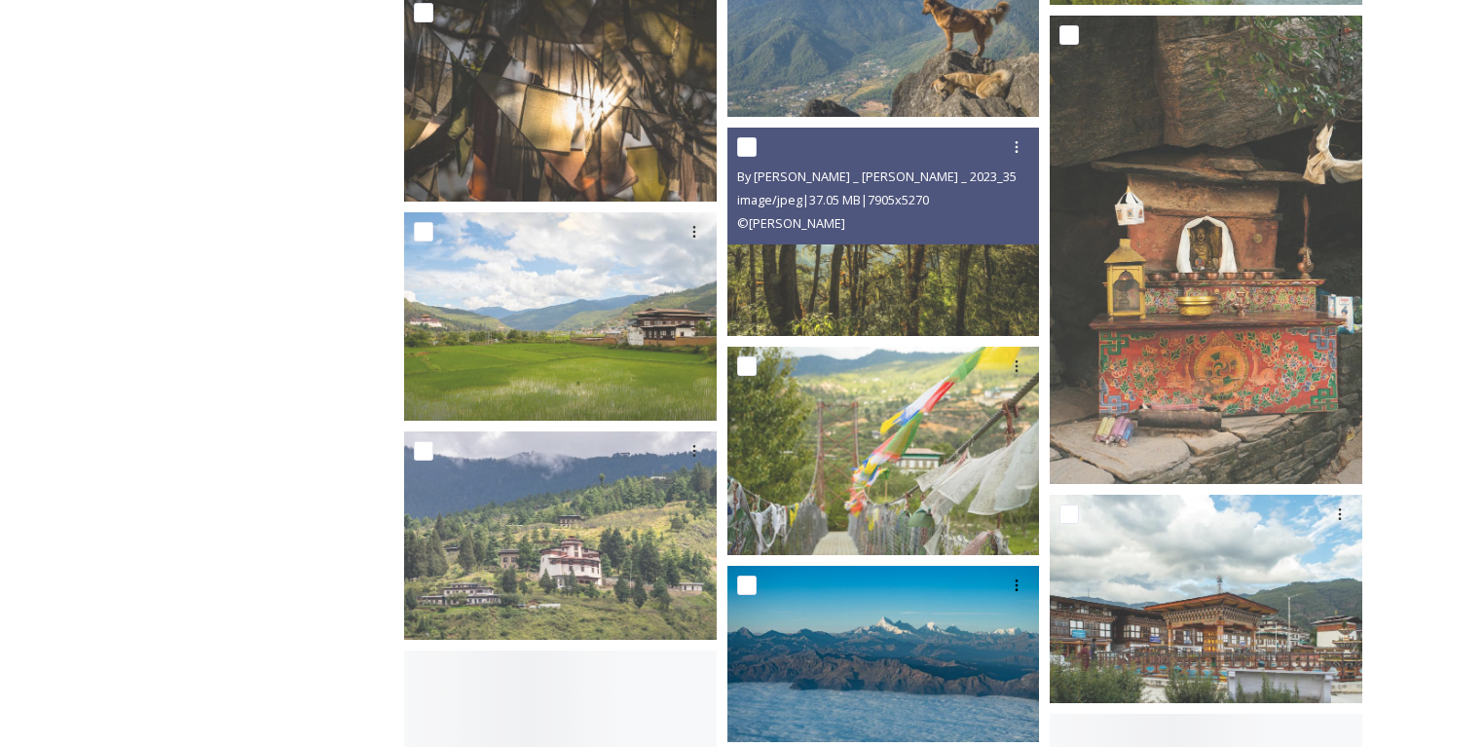
scroll to position [8256, 0]
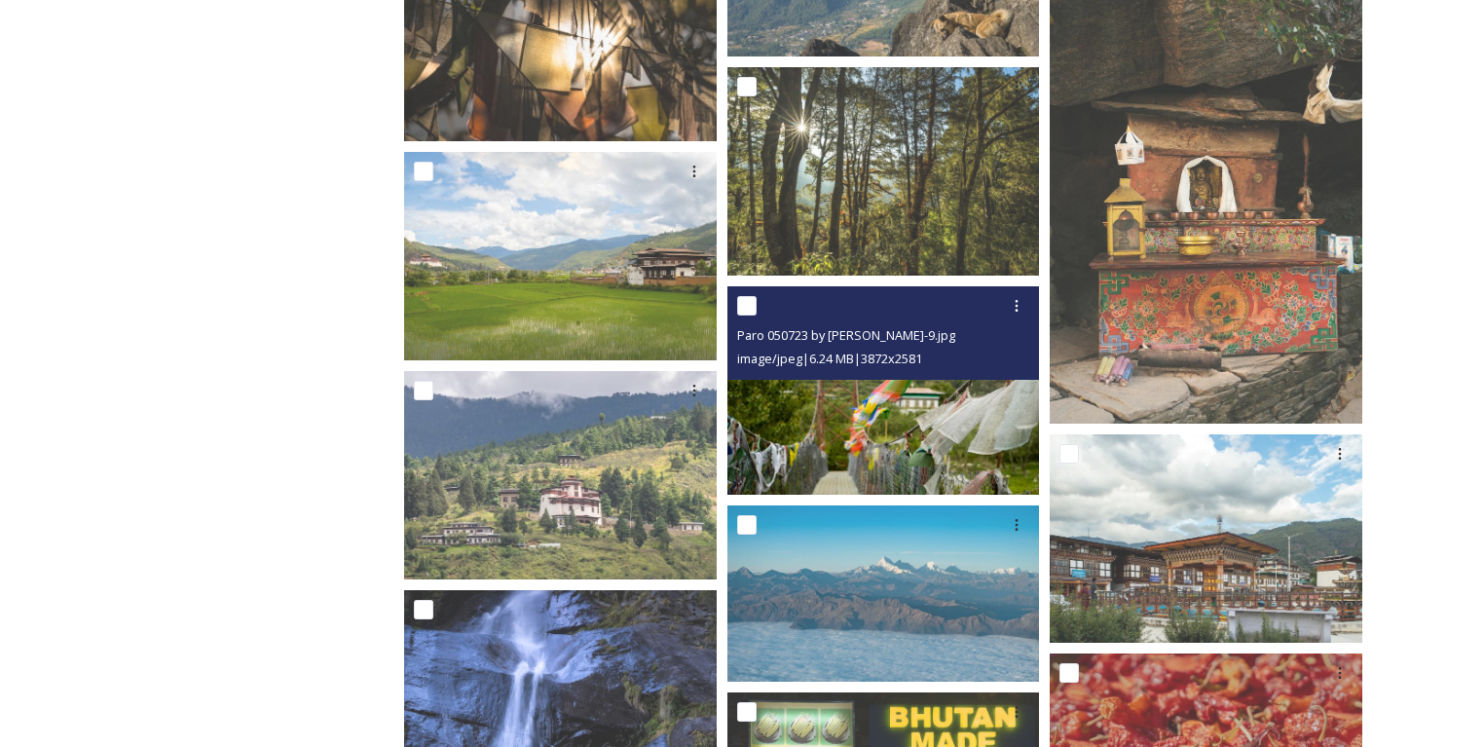
click at [869, 403] on img at bounding box center [883, 390] width 313 height 208
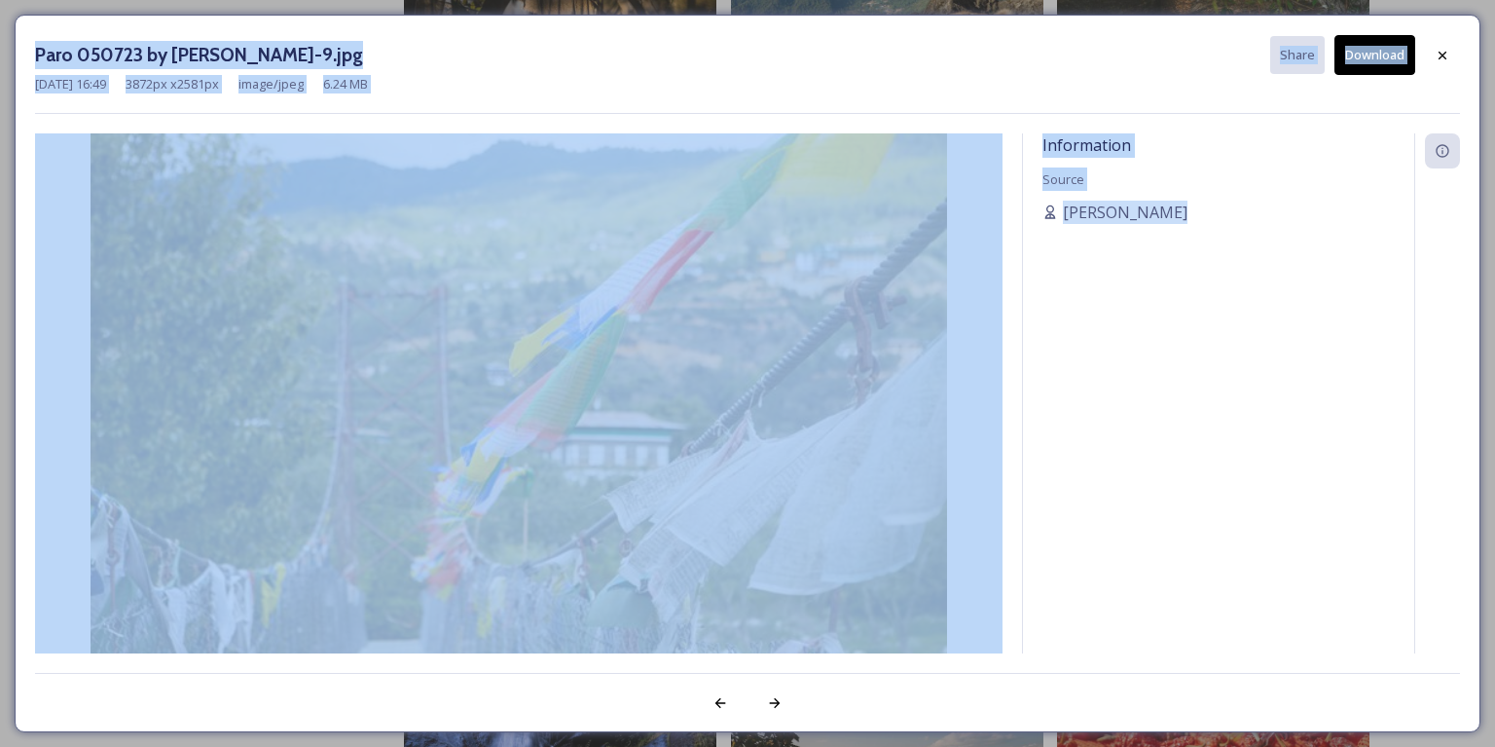
click at [1068, 381] on div "Information Source [PERSON_NAME]" at bounding box center [1218, 418] width 391 height 571
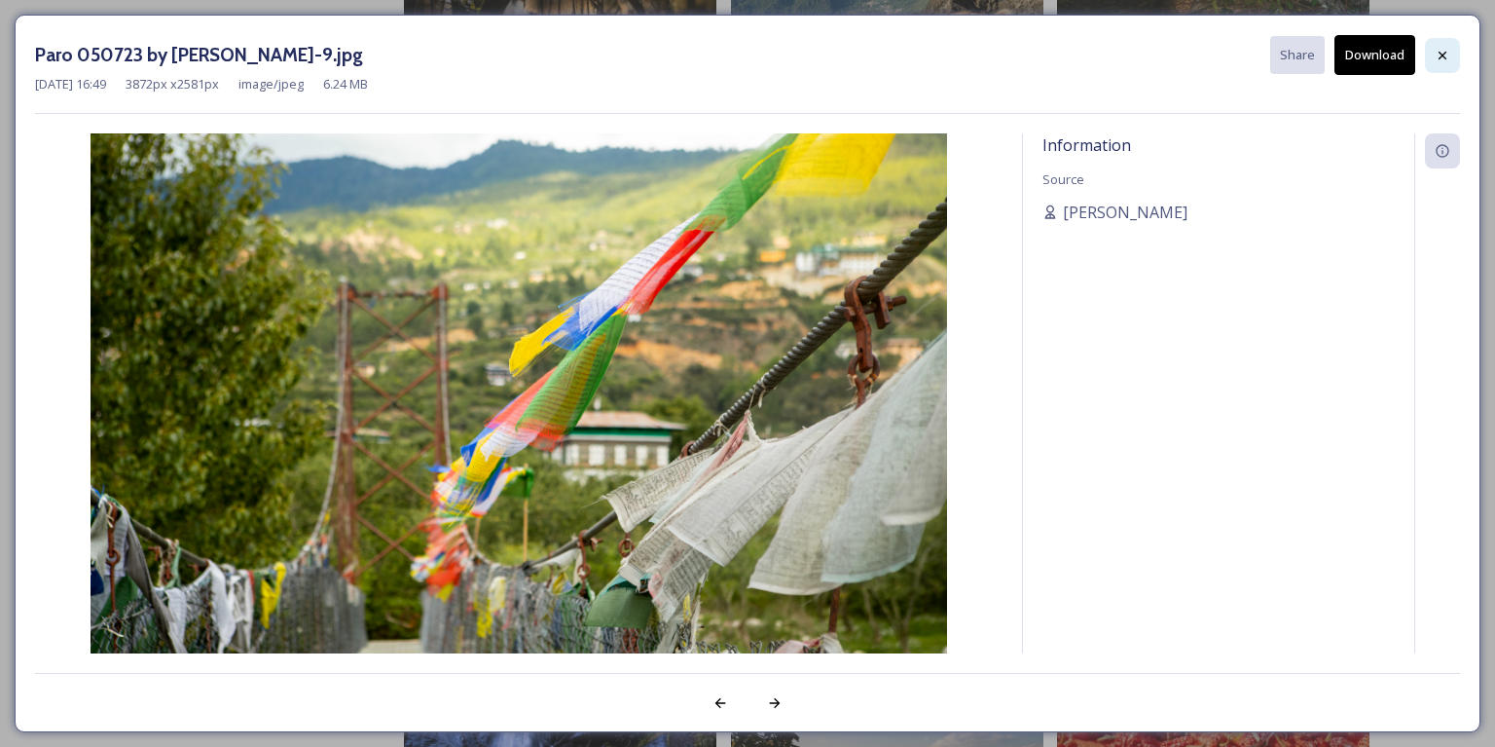
click at [1438, 54] on icon at bounding box center [1443, 56] width 16 height 16
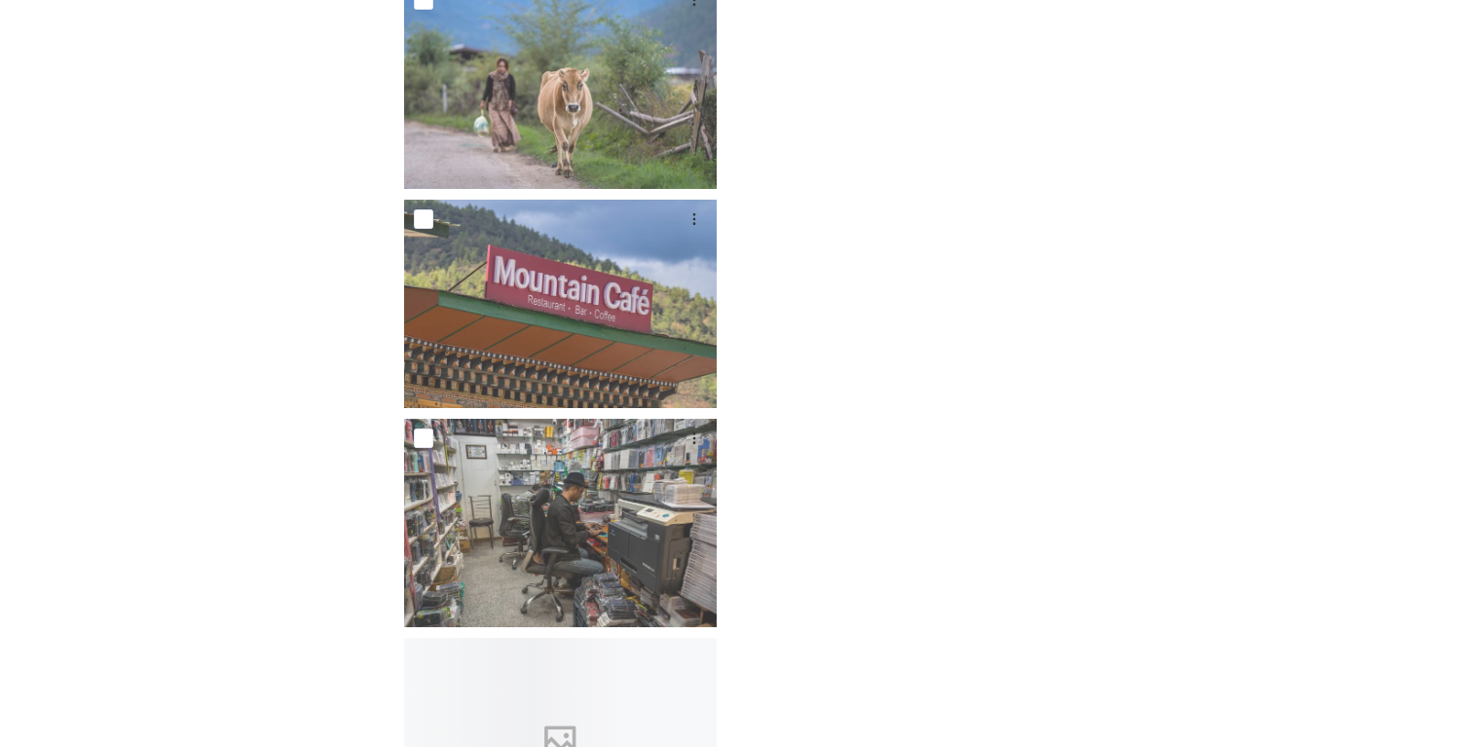
scroll to position [12384, 0]
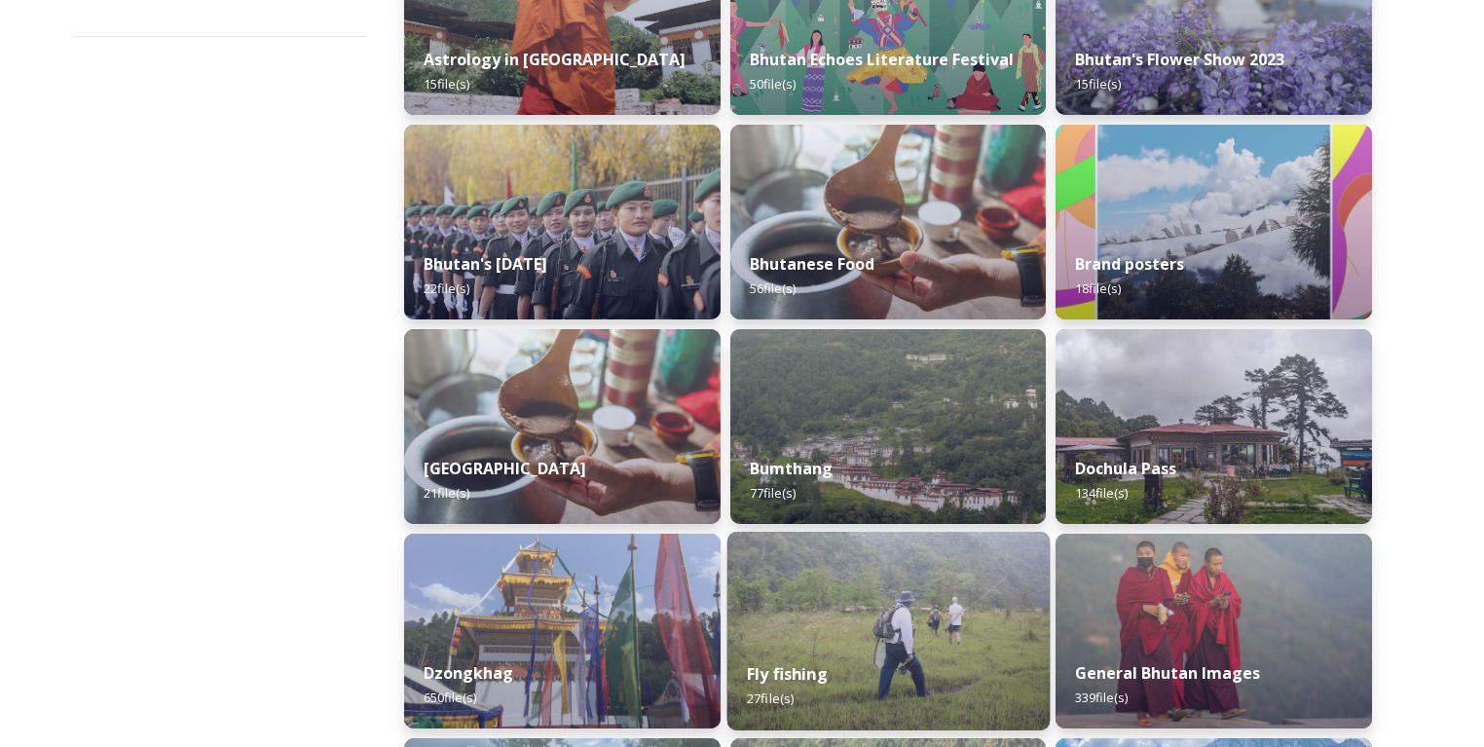
scroll to position [545, 0]
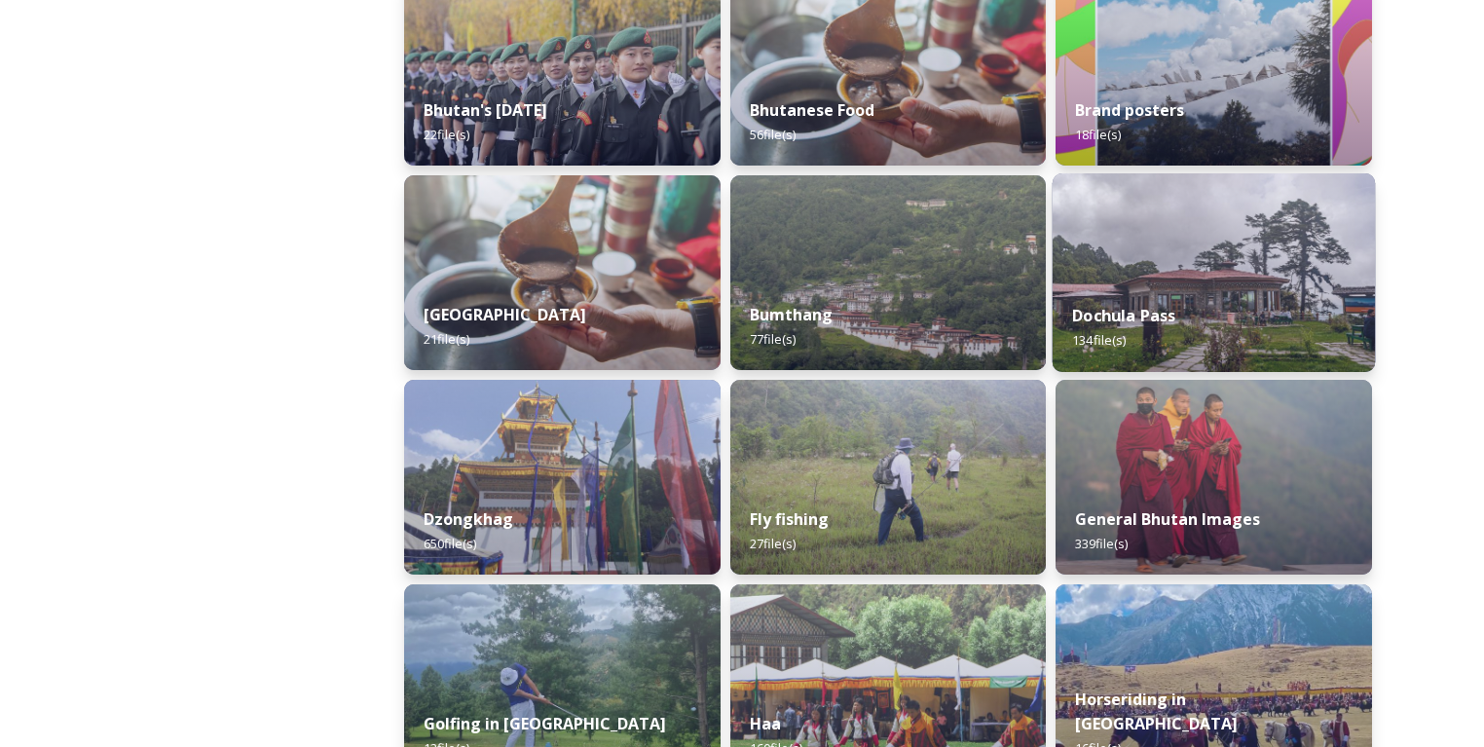
click at [1192, 286] on div "Dochula Pass 134 file(s)" at bounding box center [1213, 327] width 322 height 89
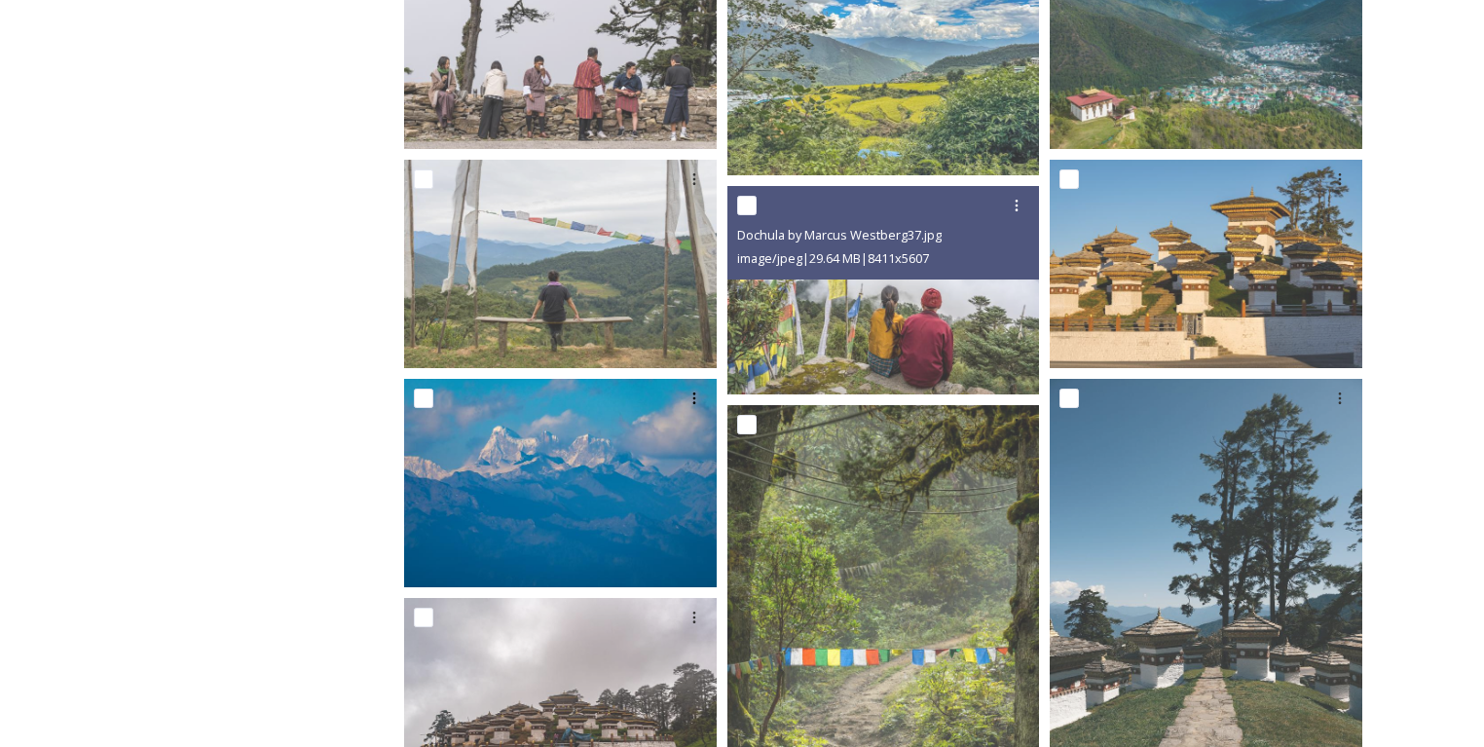
scroll to position [467, 0]
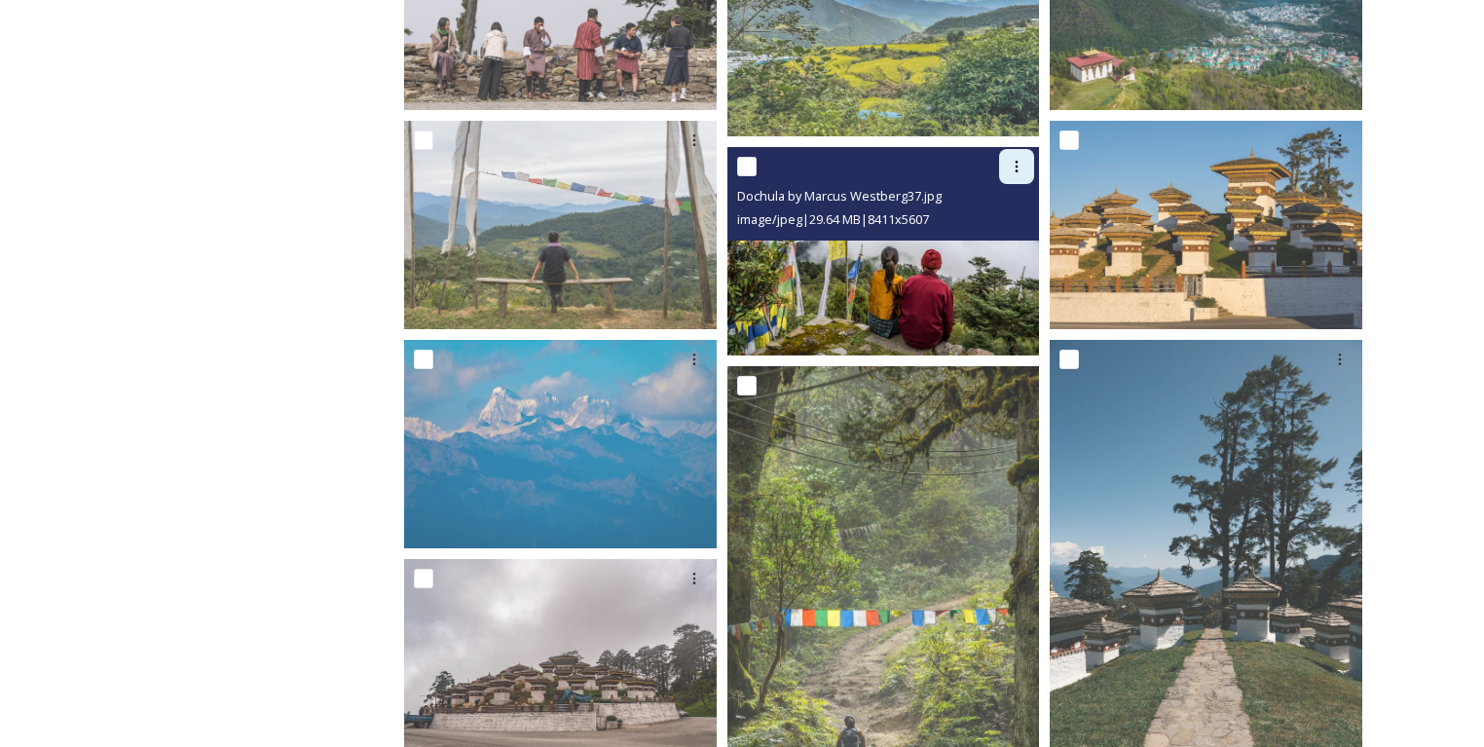
click at [1013, 171] on icon at bounding box center [1017, 167] width 16 height 16
click at [1003, 204] on span "View File" at bounding box center [989, 209] width 51 height 18
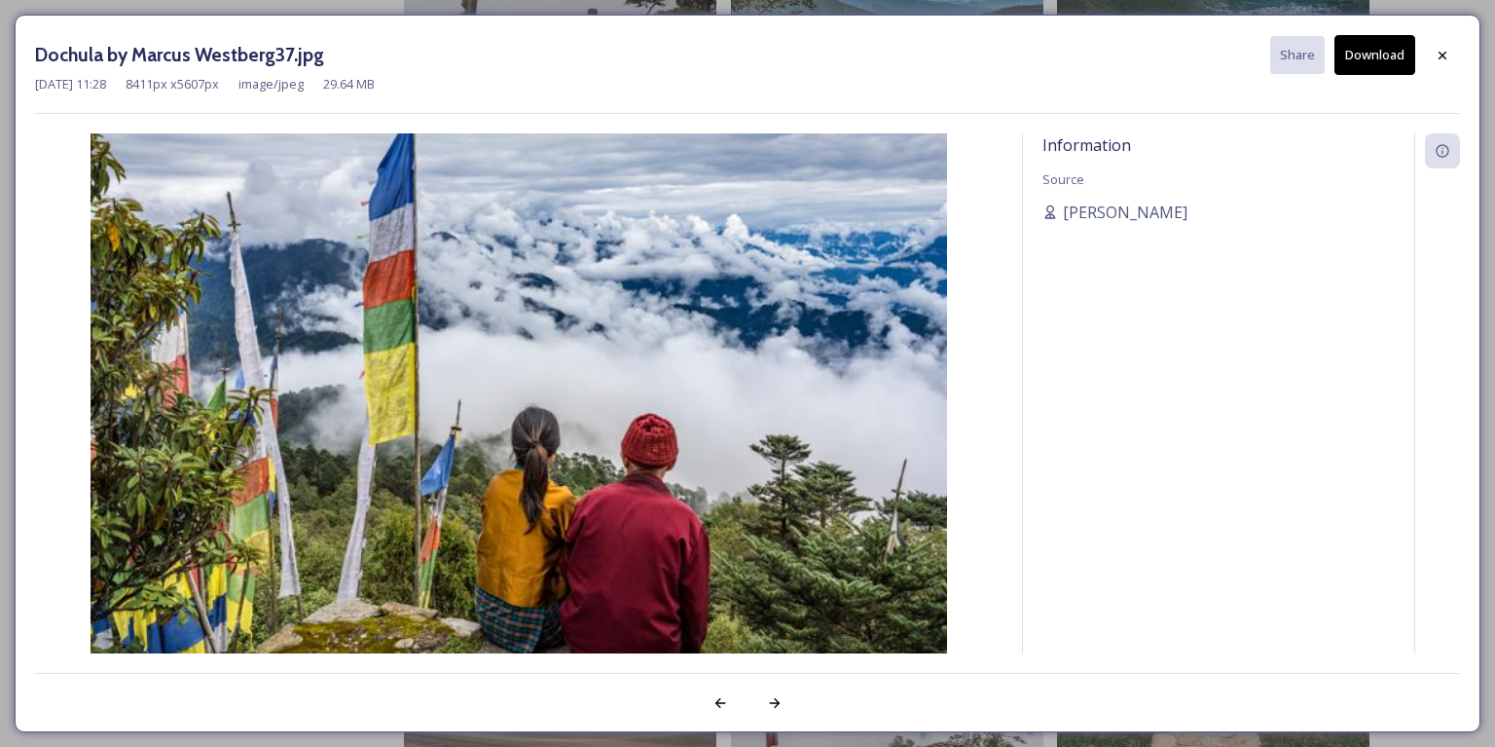
click at [1346, 66] on button "Download" at bounding box center [1375, 55] width 81 height 40
click at [1441, 62] on icon at bounding box center [1443, 56] width 16 height 16
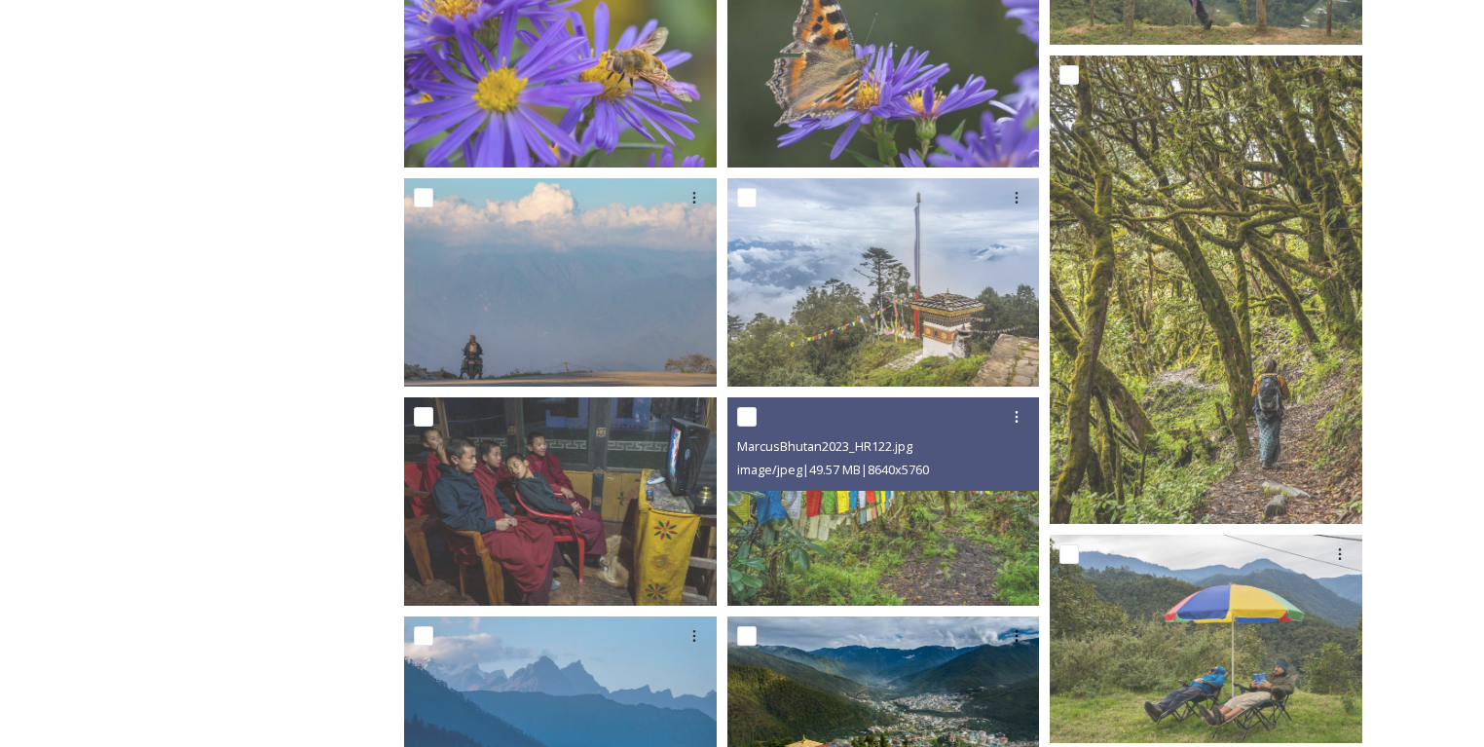
scroll to position [6387, 0]
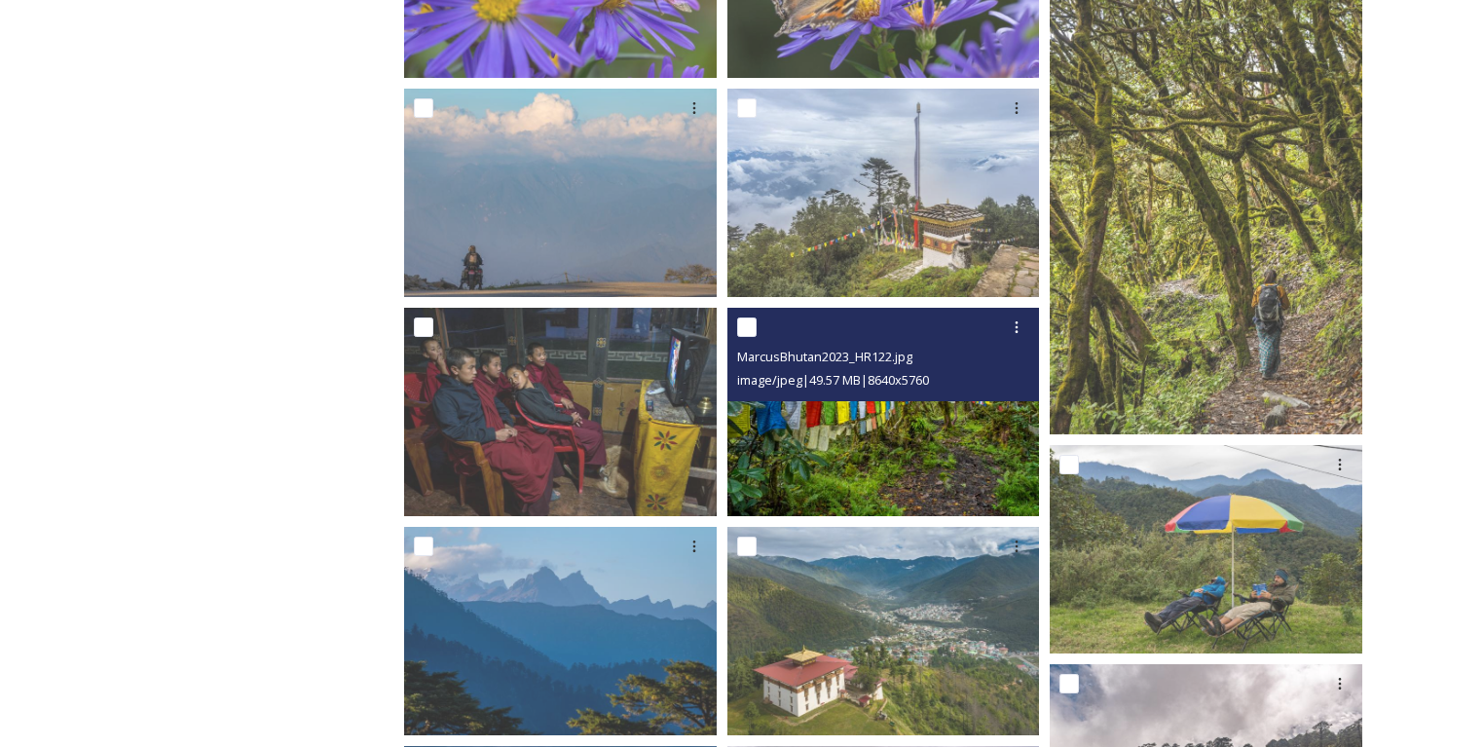
click at [861, 447] on img at bounding box center [883, 412] width 313 height 208
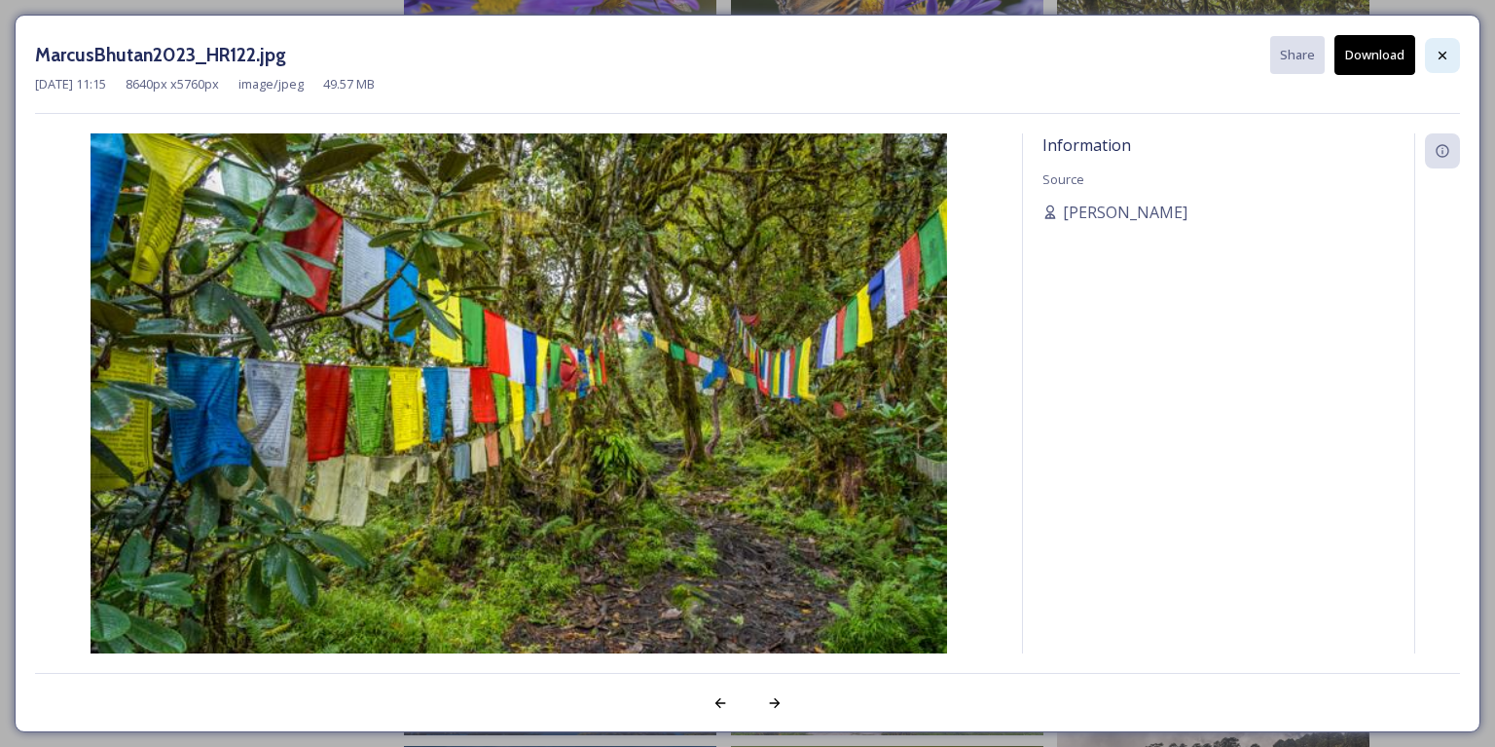
click at [1441, 48] on icon at bounding box center [1443, 56] width 16 height 16
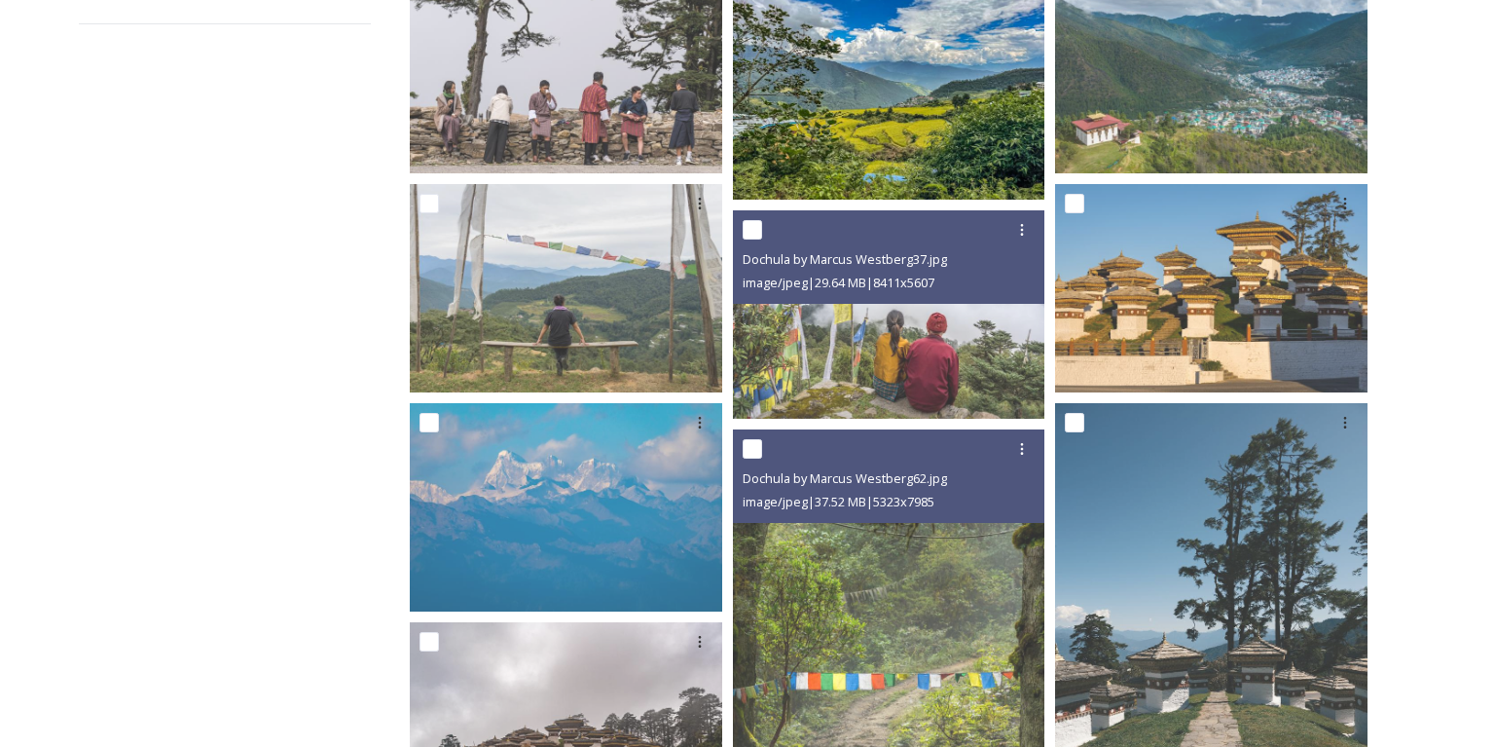
scroll to position [0, 0]
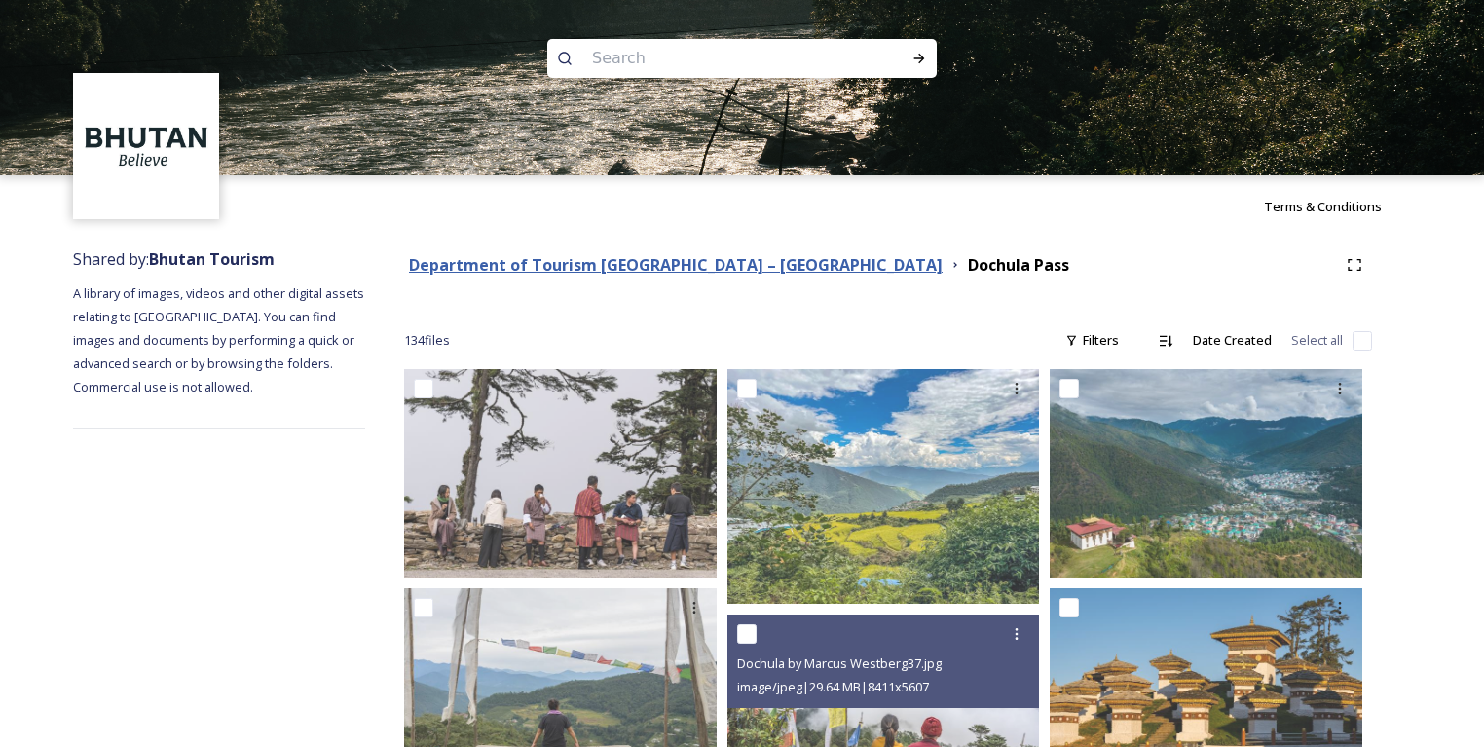
click at [728, 264] on strong "Department of Tourism [GEOGRAPHIC_DATA] – [GEOGRAPHIC_DATA]" at bounding box center [676, 264] width 534 height 21
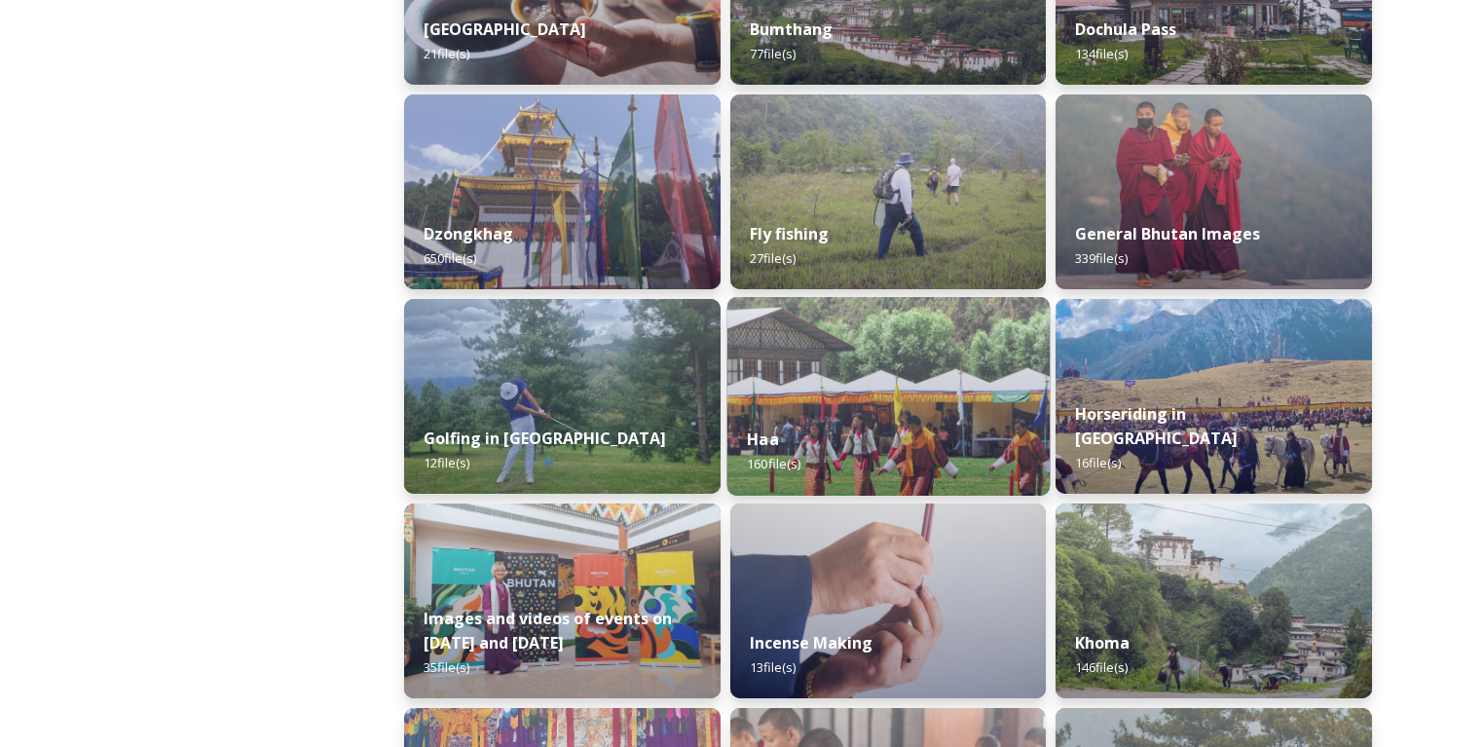
scroll to position [935, 0]
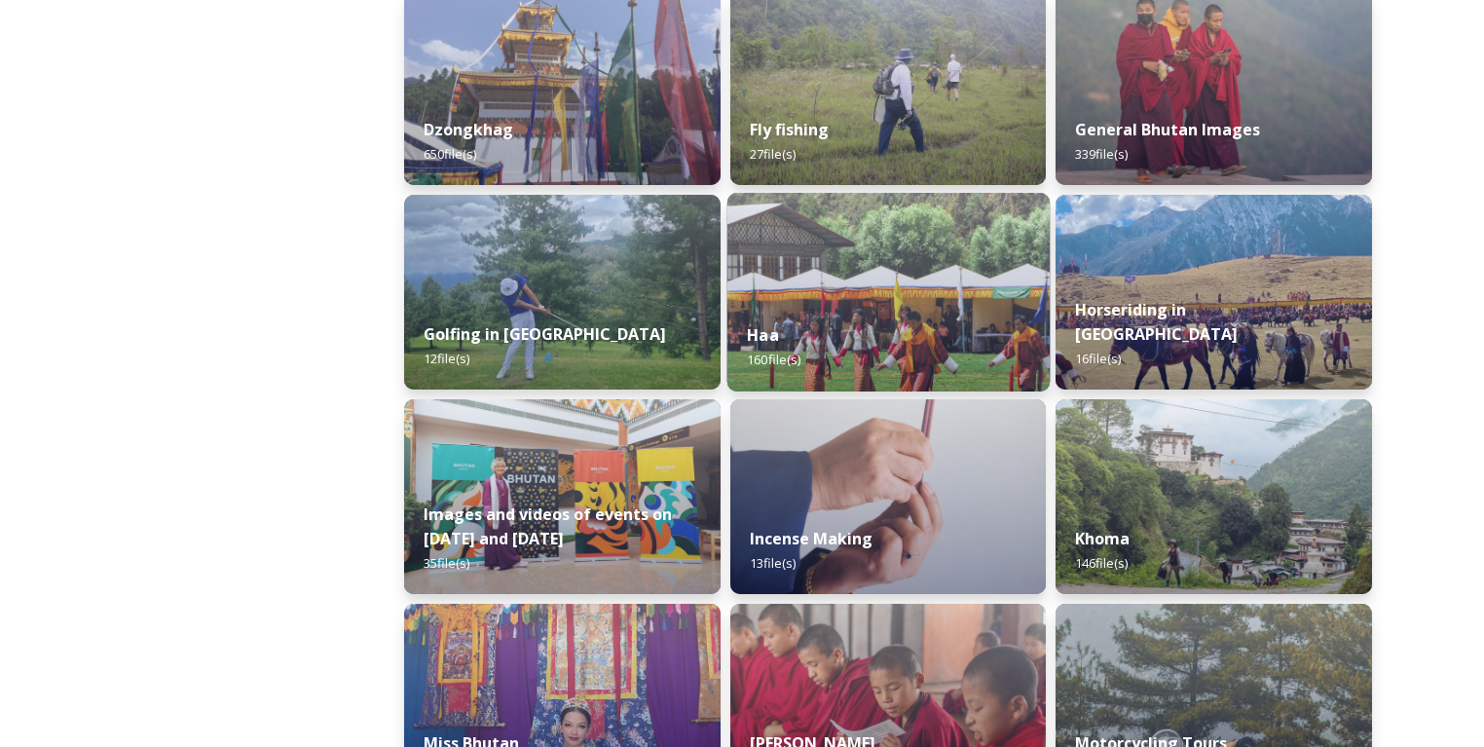
click at [764, 317] on div "Haa 160 file(s)" at bounding box center [887, 347] width 322 height 89
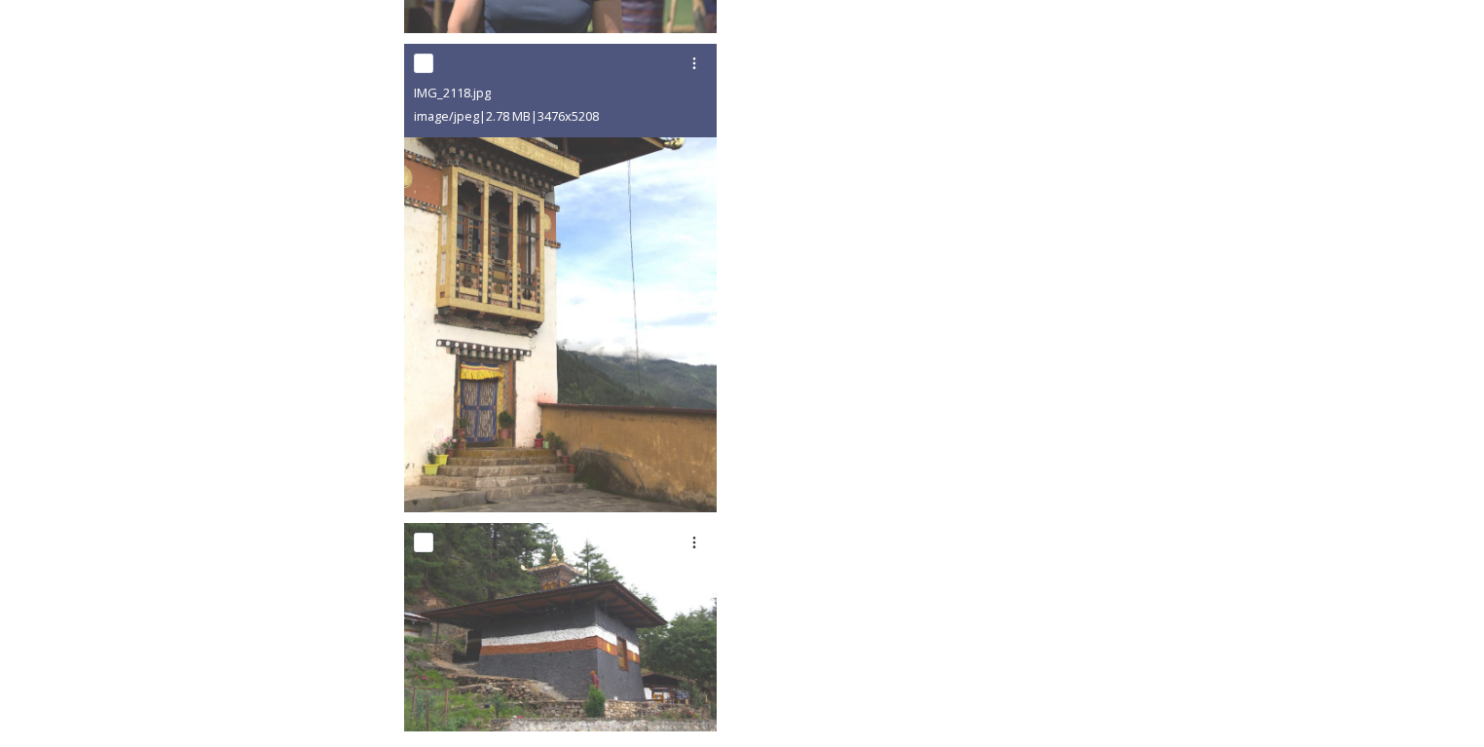
scroll to position [15345, 0]
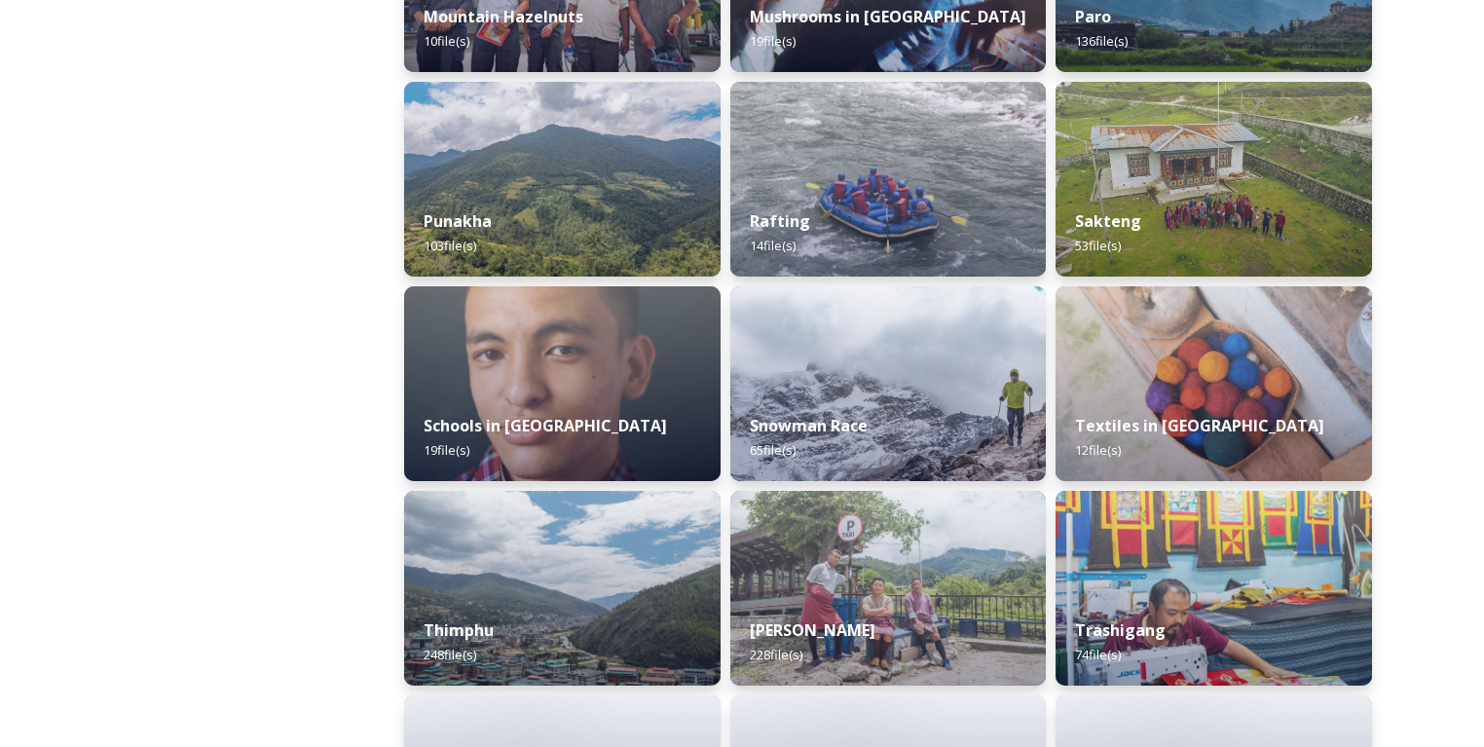
scroll to position [1869, 0]
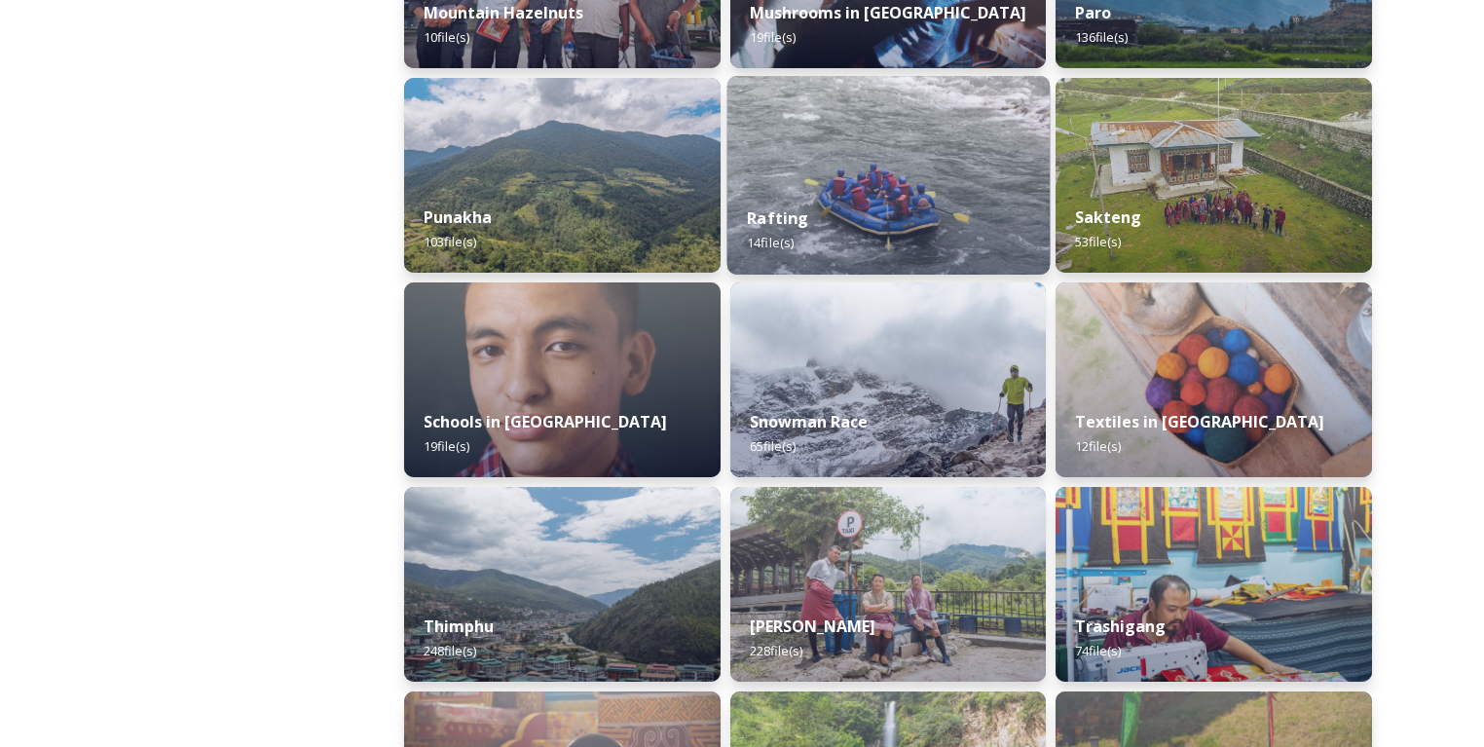
click at [835, 191] on div "Rafting 14 file(s)" at bounding box center [887, 230] width 322 height 89
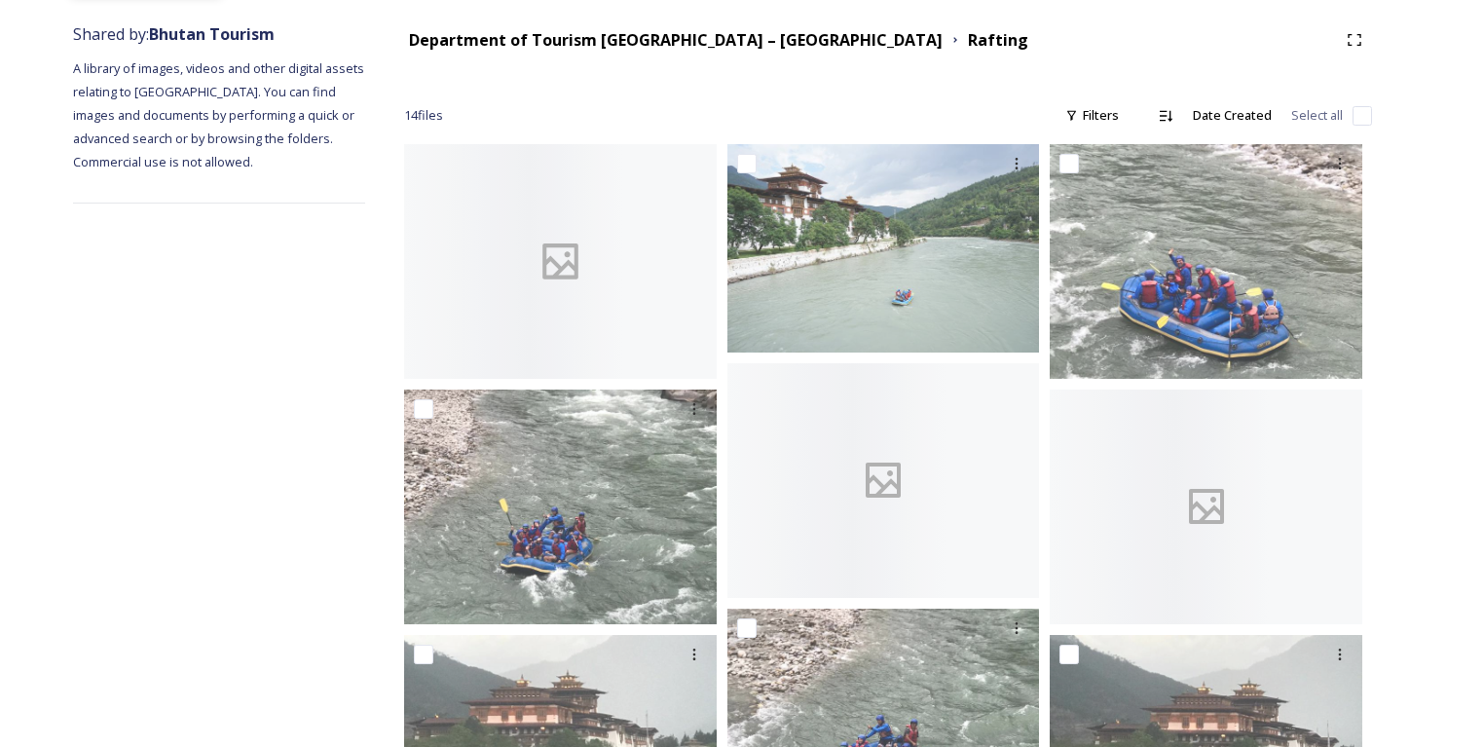
scroll to position [312, 0]
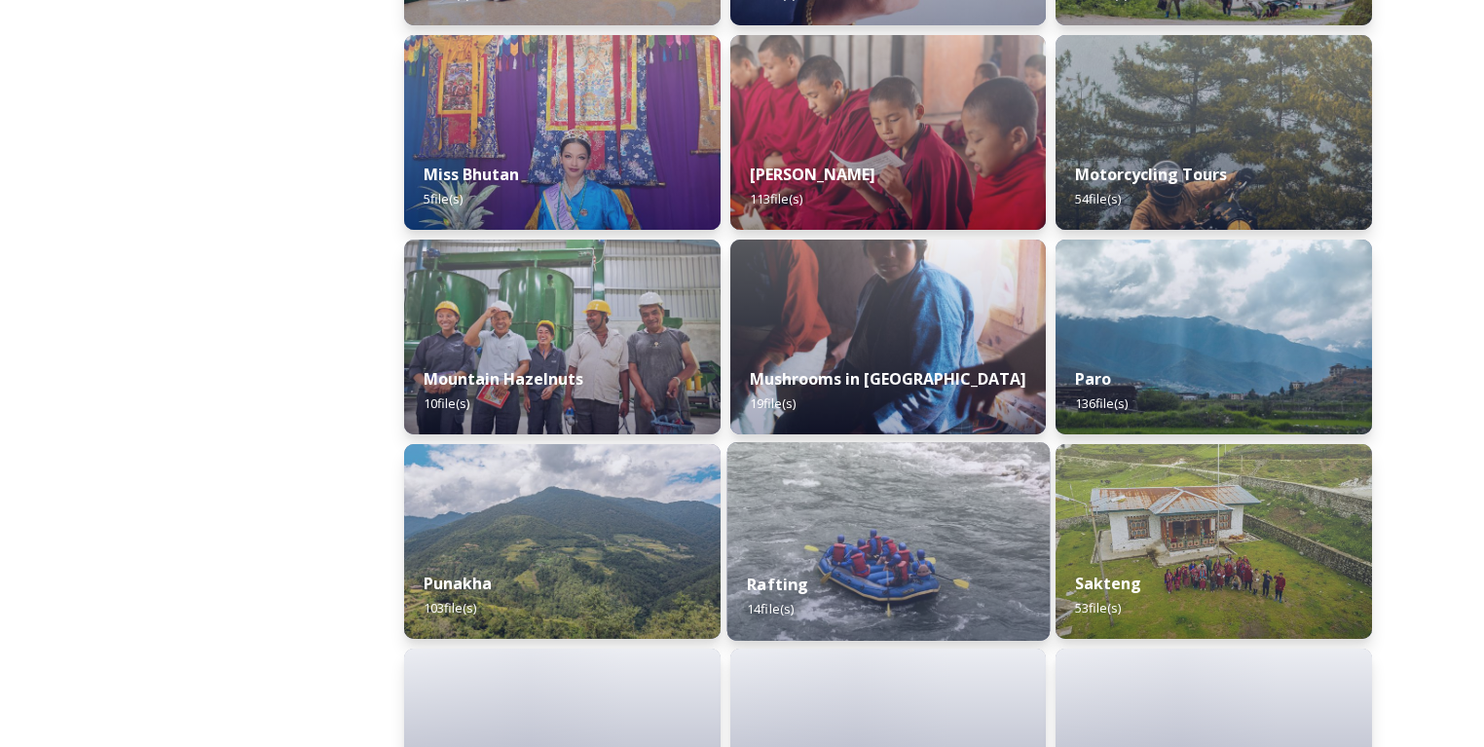
scroll to position [1714, 0]
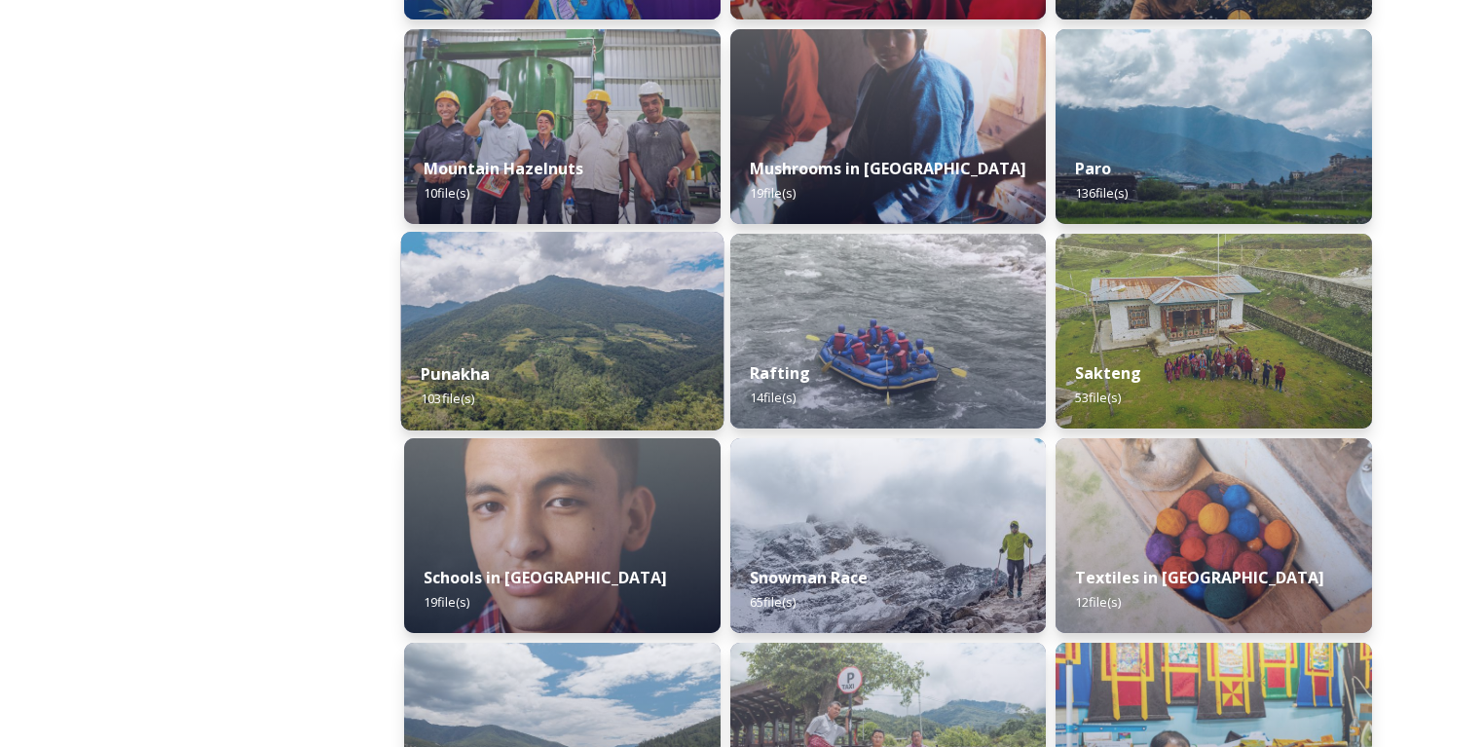
click at [658, 358] on div "Punakha 103 file(s)" at bounding box center [562, 386] width 322 height 89
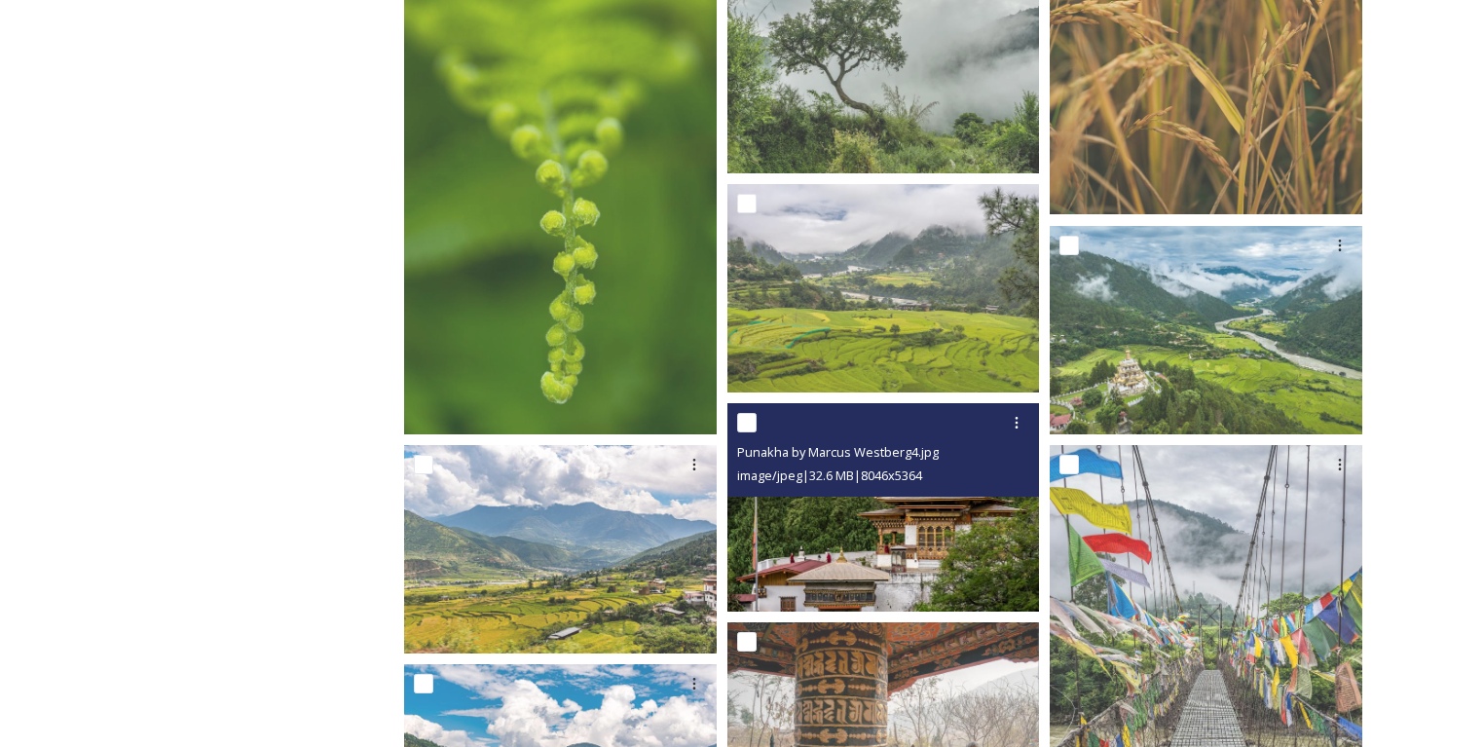
scroll to position [701, 0]
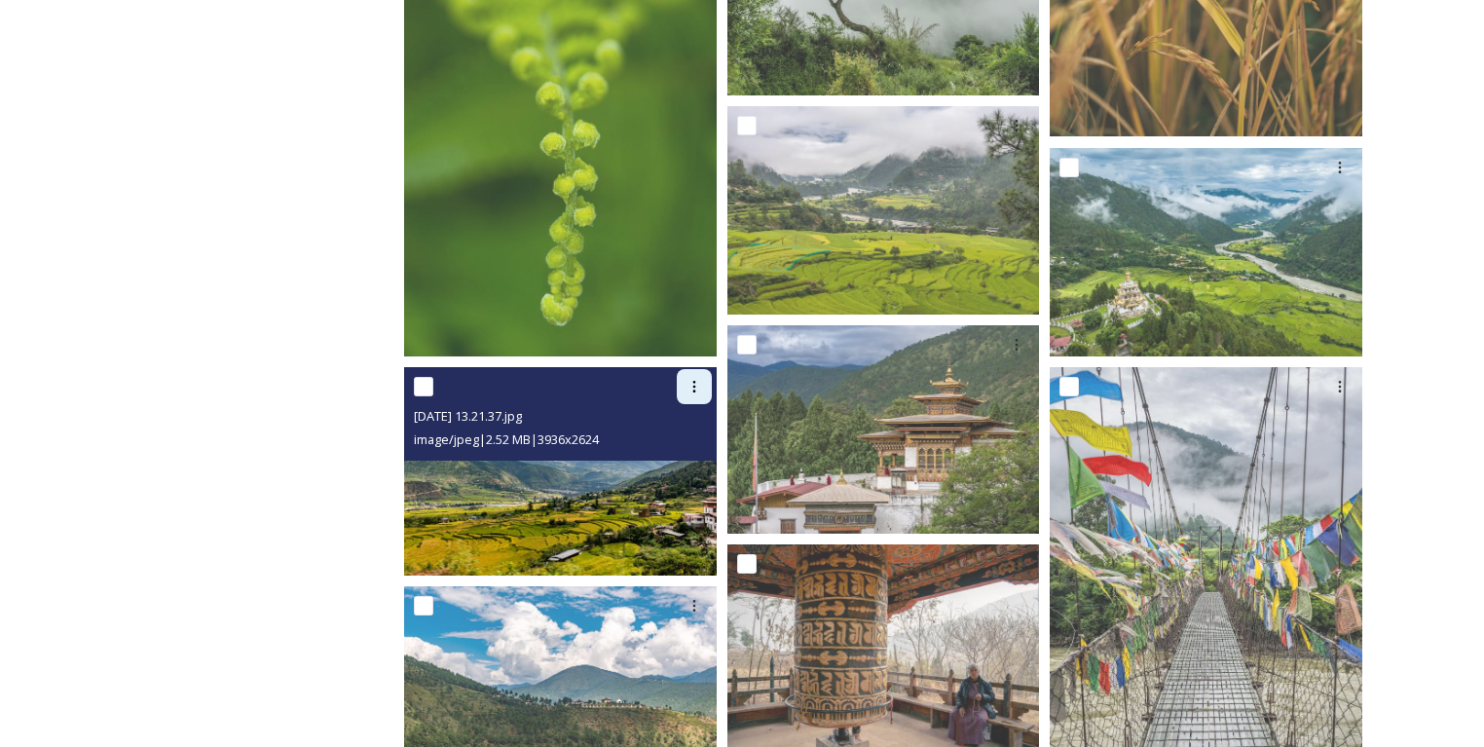
click at [687, 392] on icon at bounding box center [694, 387] width 16 height 16
click at [670, 463] on span "Download" at bounding box center [671, 467] width 59 height 18
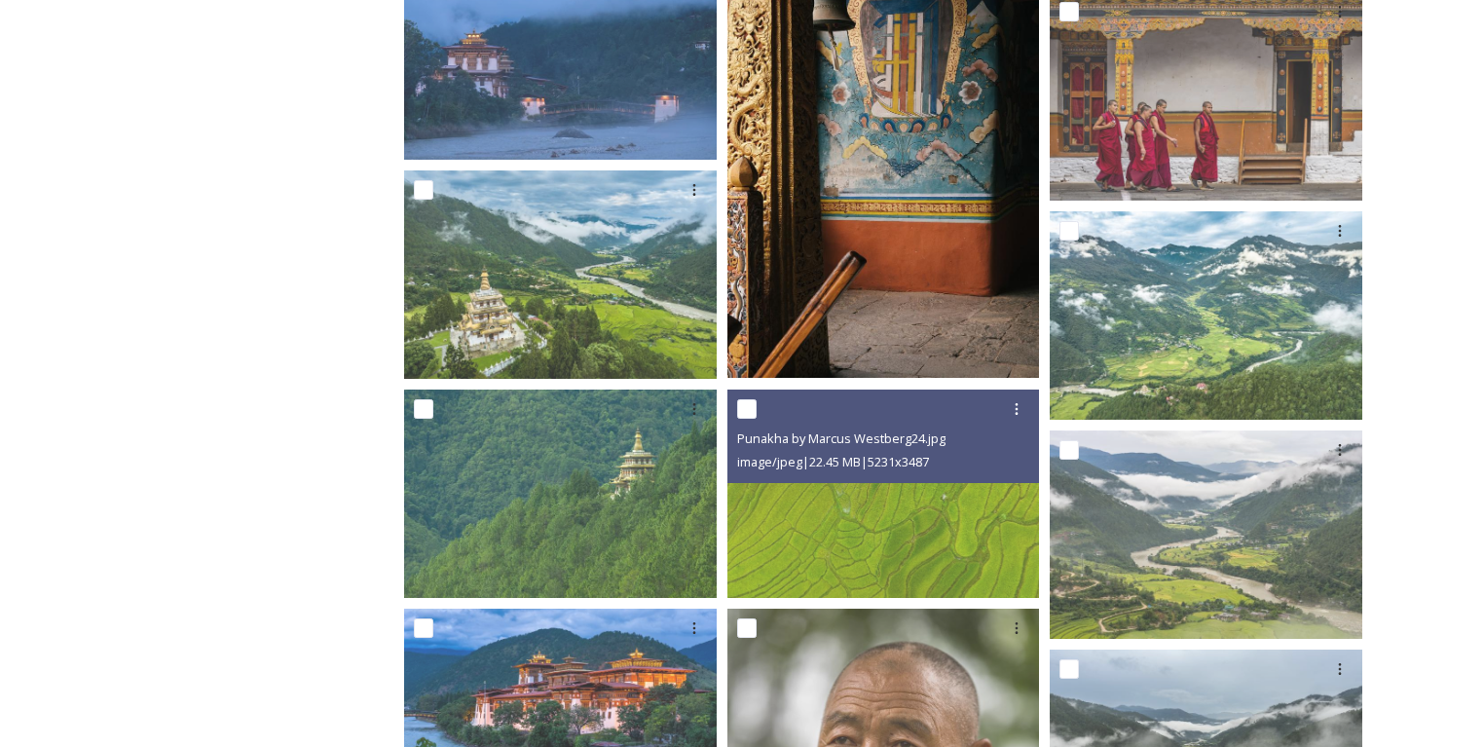
scroll to position [1558, 0]
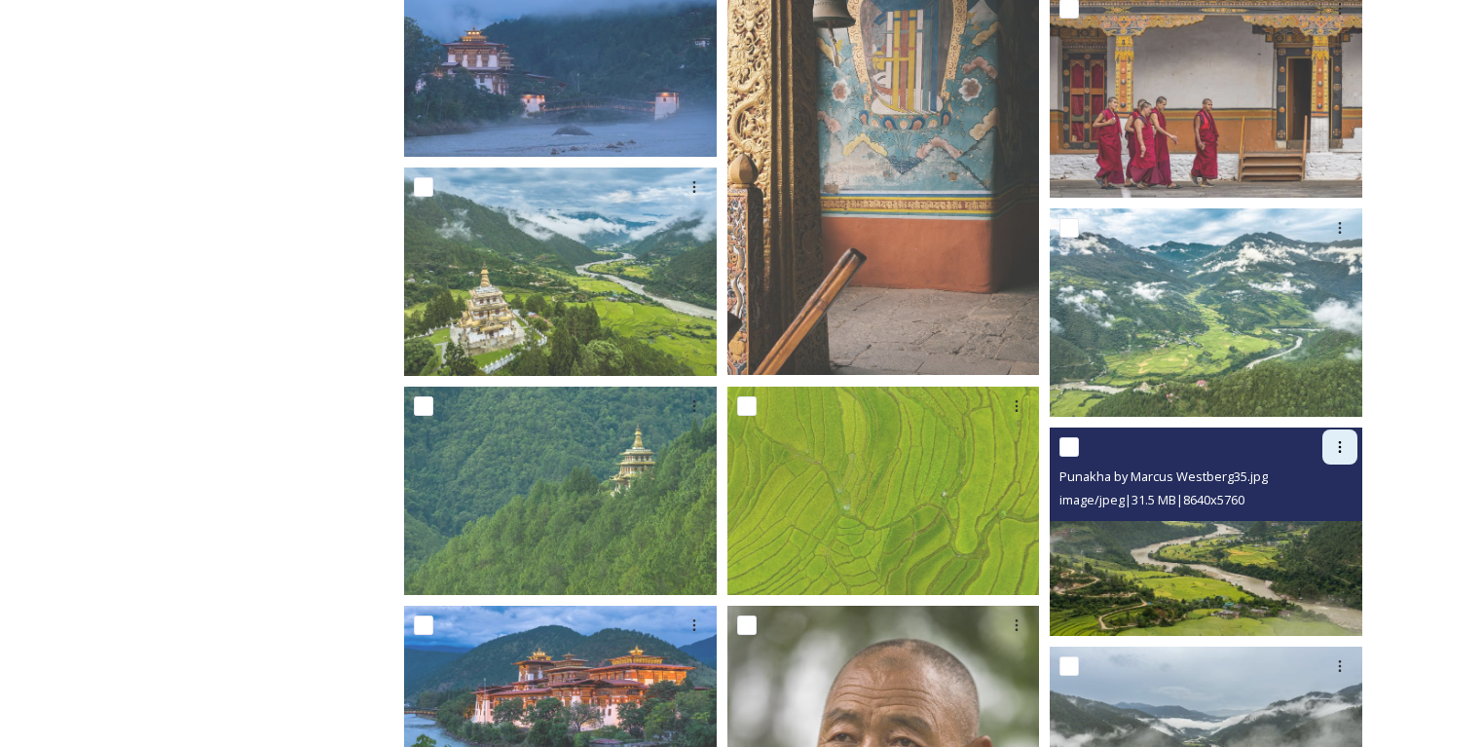
click at [1336, 443] on icon at bounding box center [1340, 447] width 16 height 16
click at [1308, 532] on span "Download" at bounding box center [1316, 527] width 59 height 18
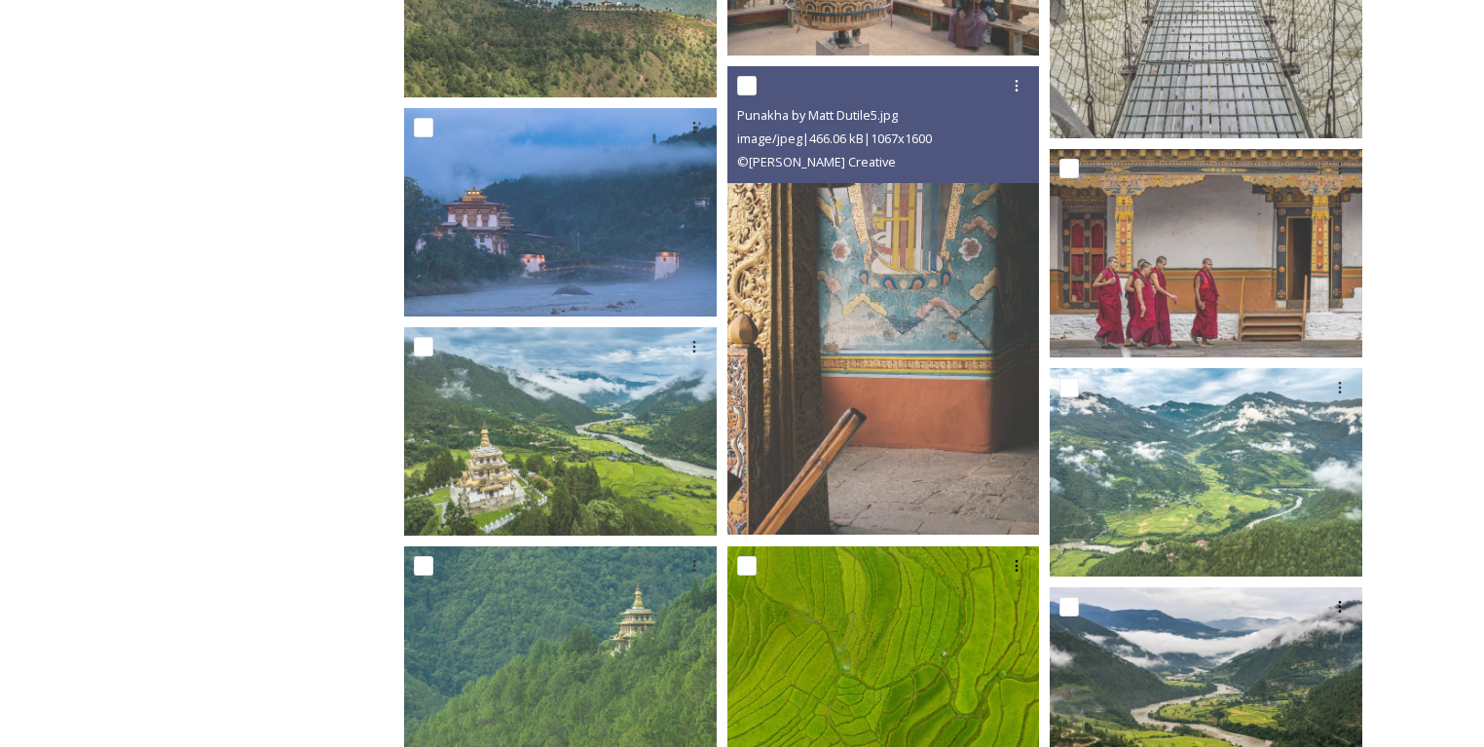
scroll to position [1402, 0]
